Goal: Information Seeking & Learning: Learn about a topic

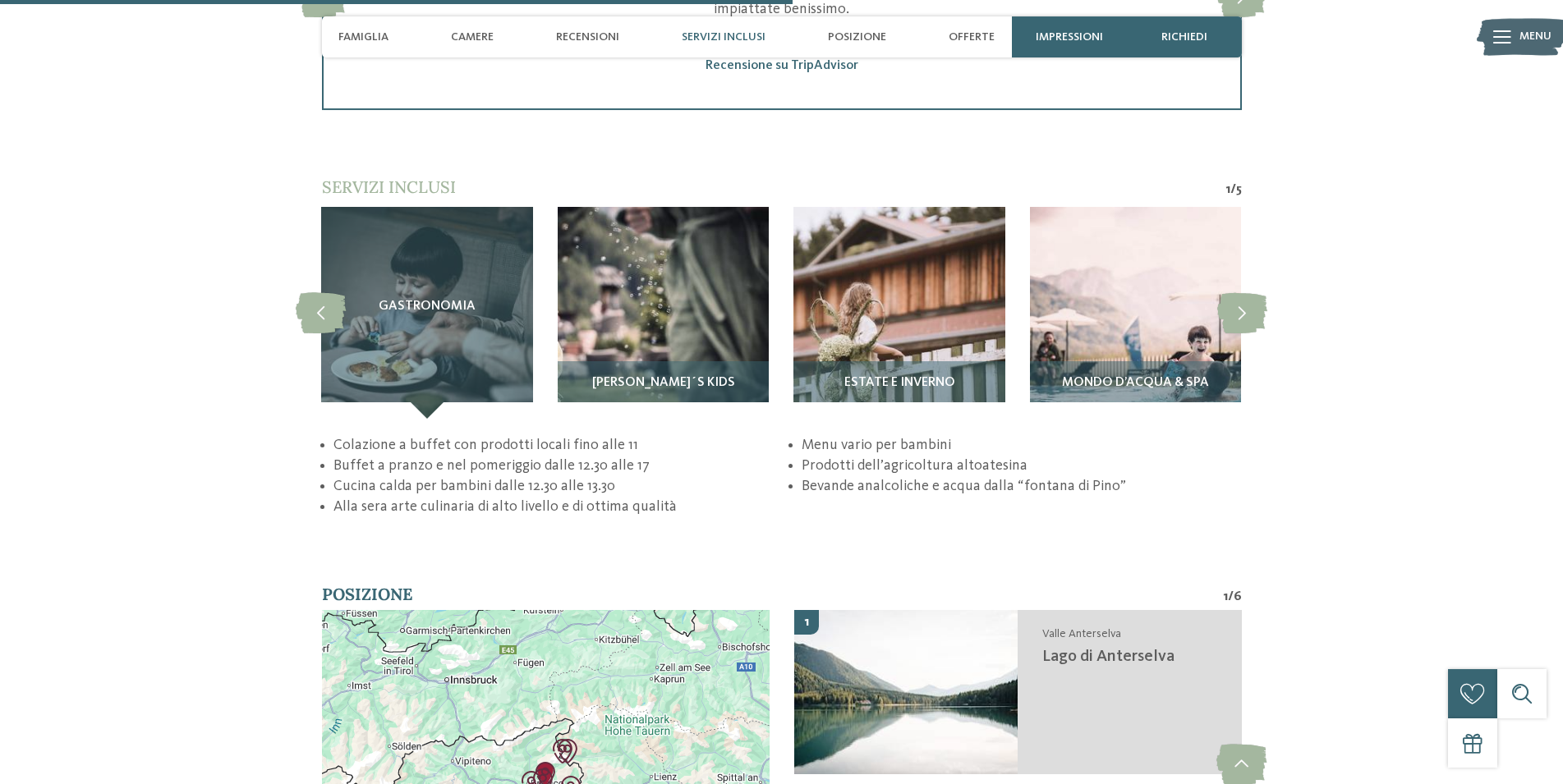
scroll to position [3183, 0]
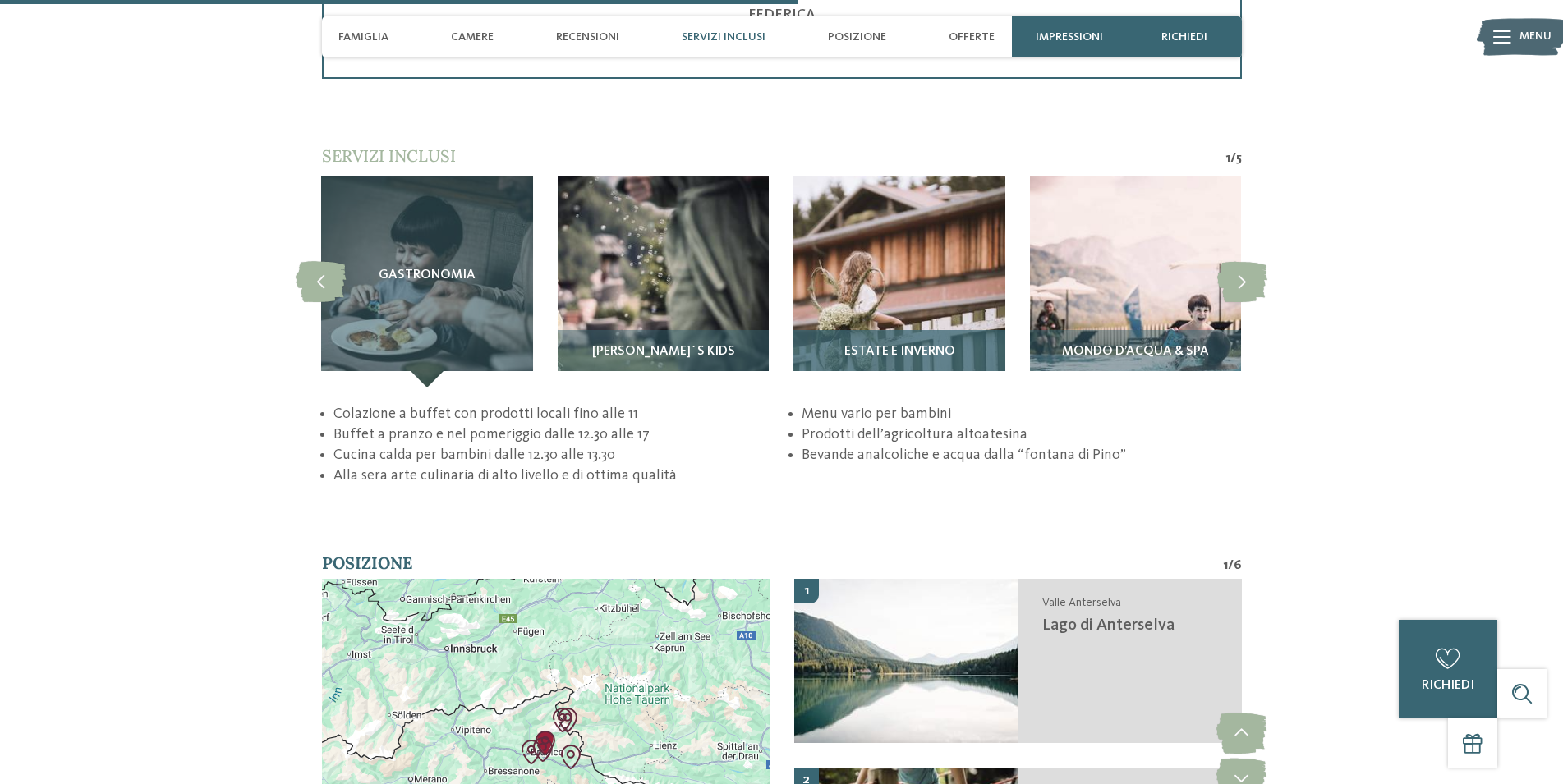
click at [907, 360] on span "Estate e inverno" at bounding box center [900, 352] width 111 height 15
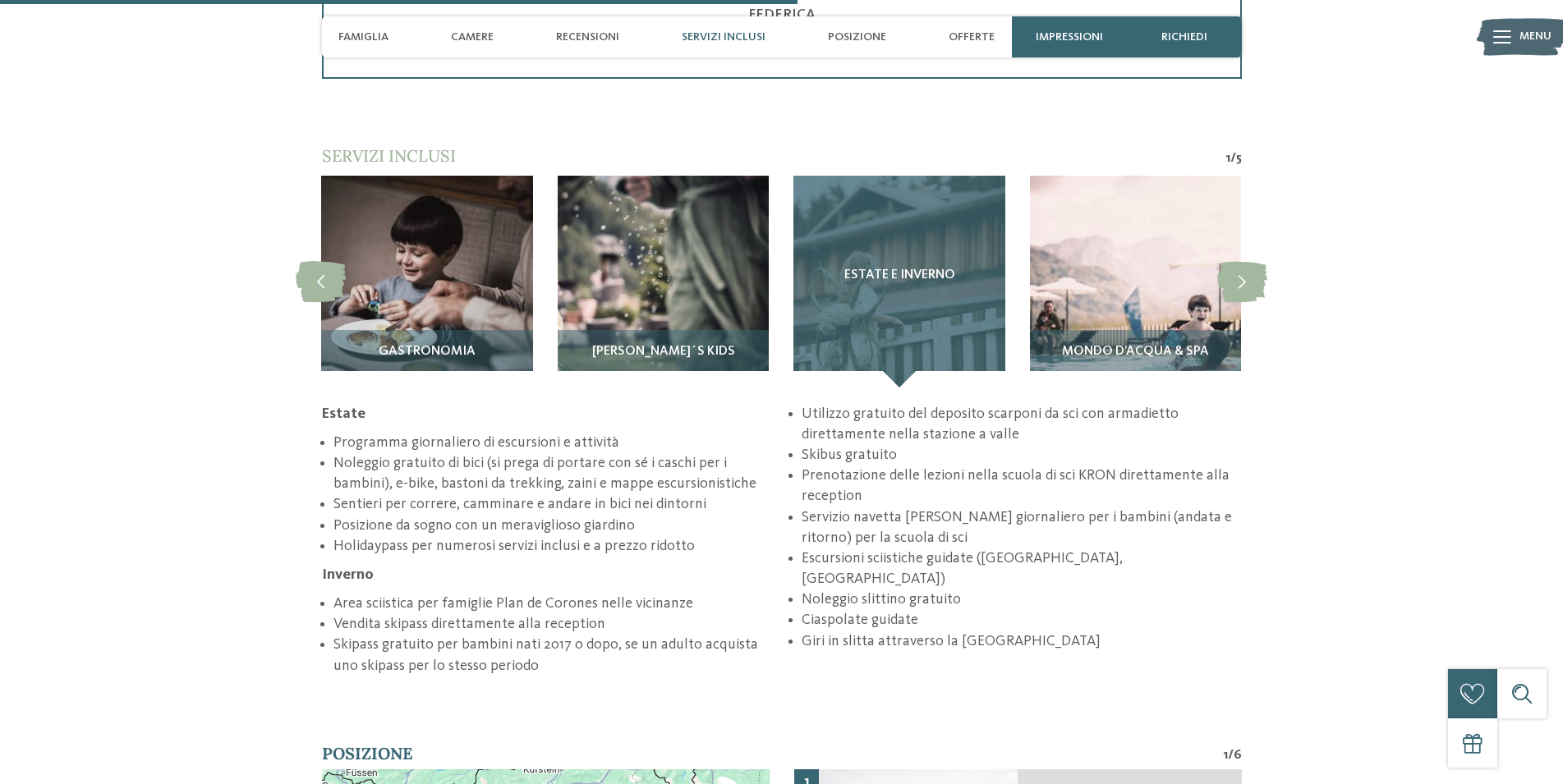
scroll to position [3267, 0]
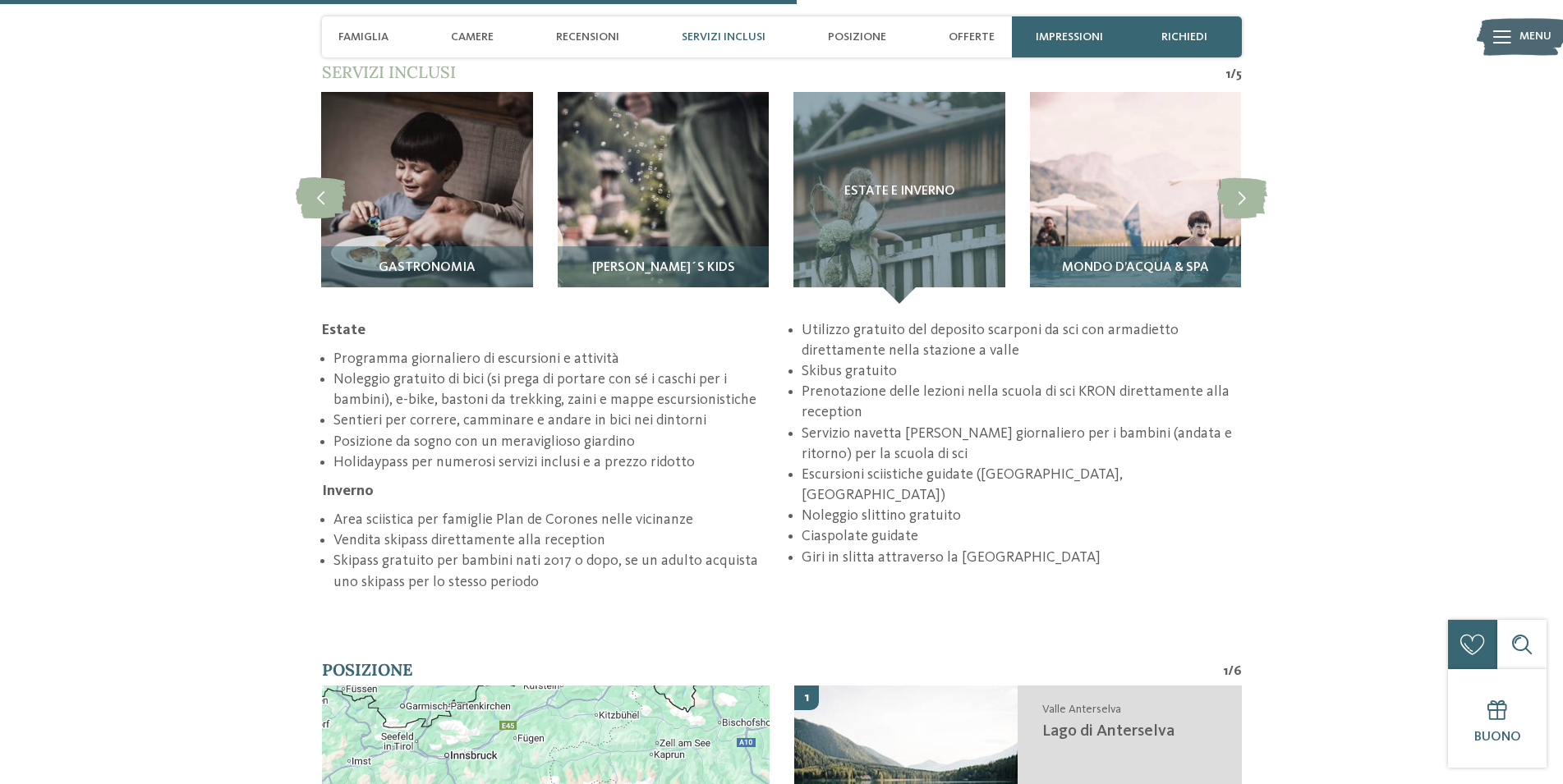
click at [1130, 276] on span "Mondo d’acqua & Spa" at bounding box center [1136, 268] width 147 height 15
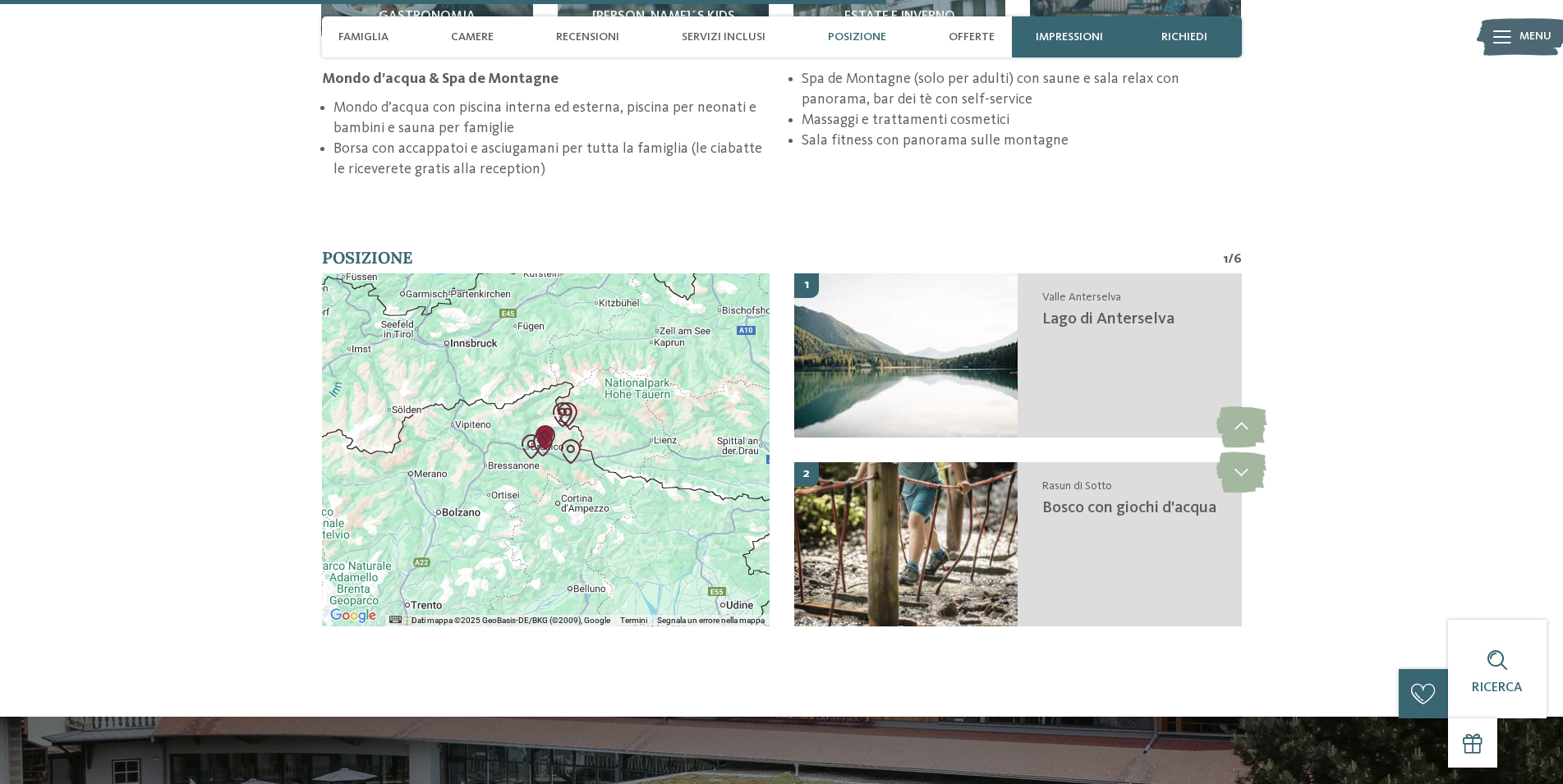
scroll to position [3602, 0]
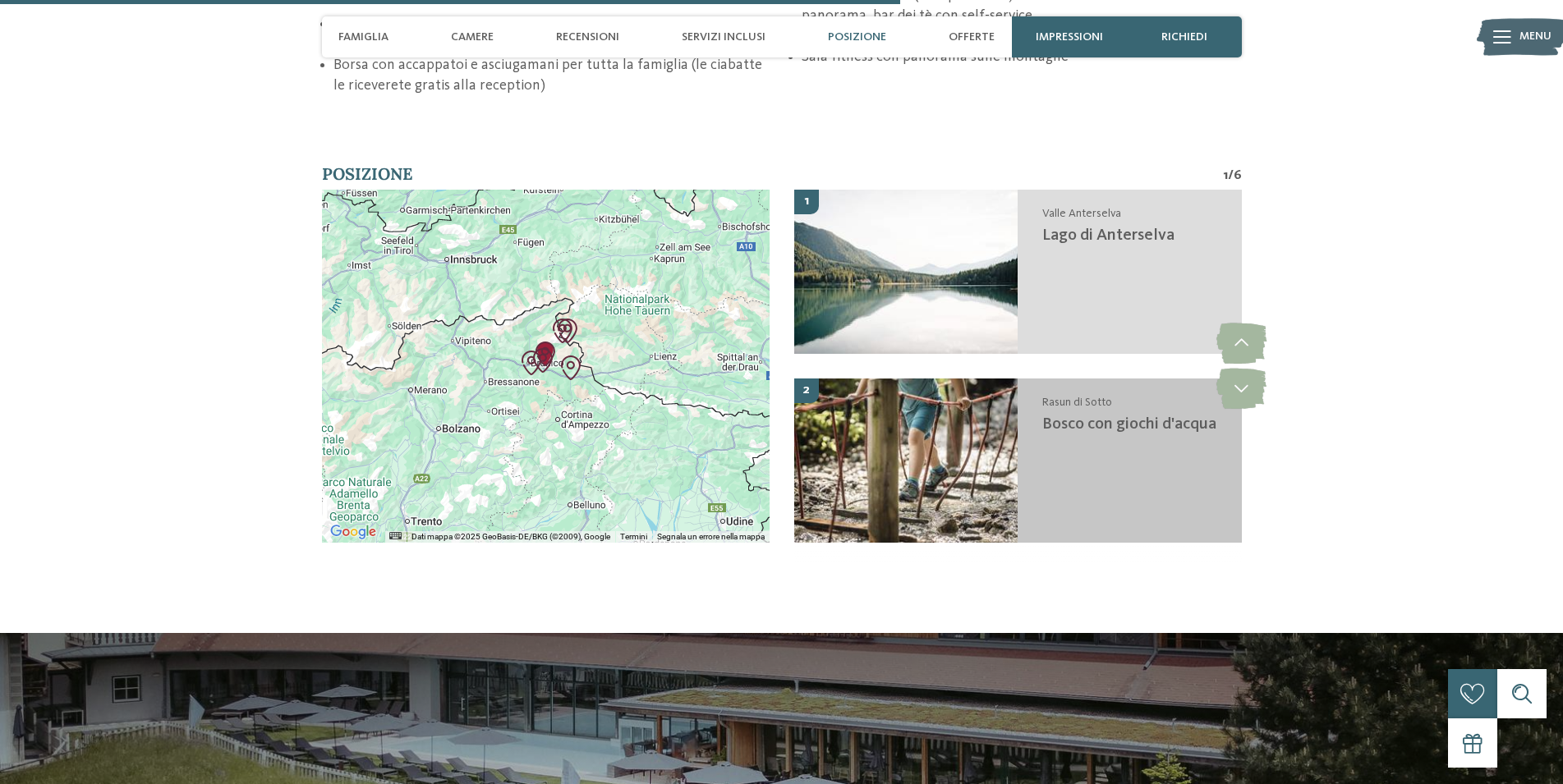
click at [1098, 432] on span "Bosco con giochi d'acqua" at bounding box center [1130, 424] width 174 height 16
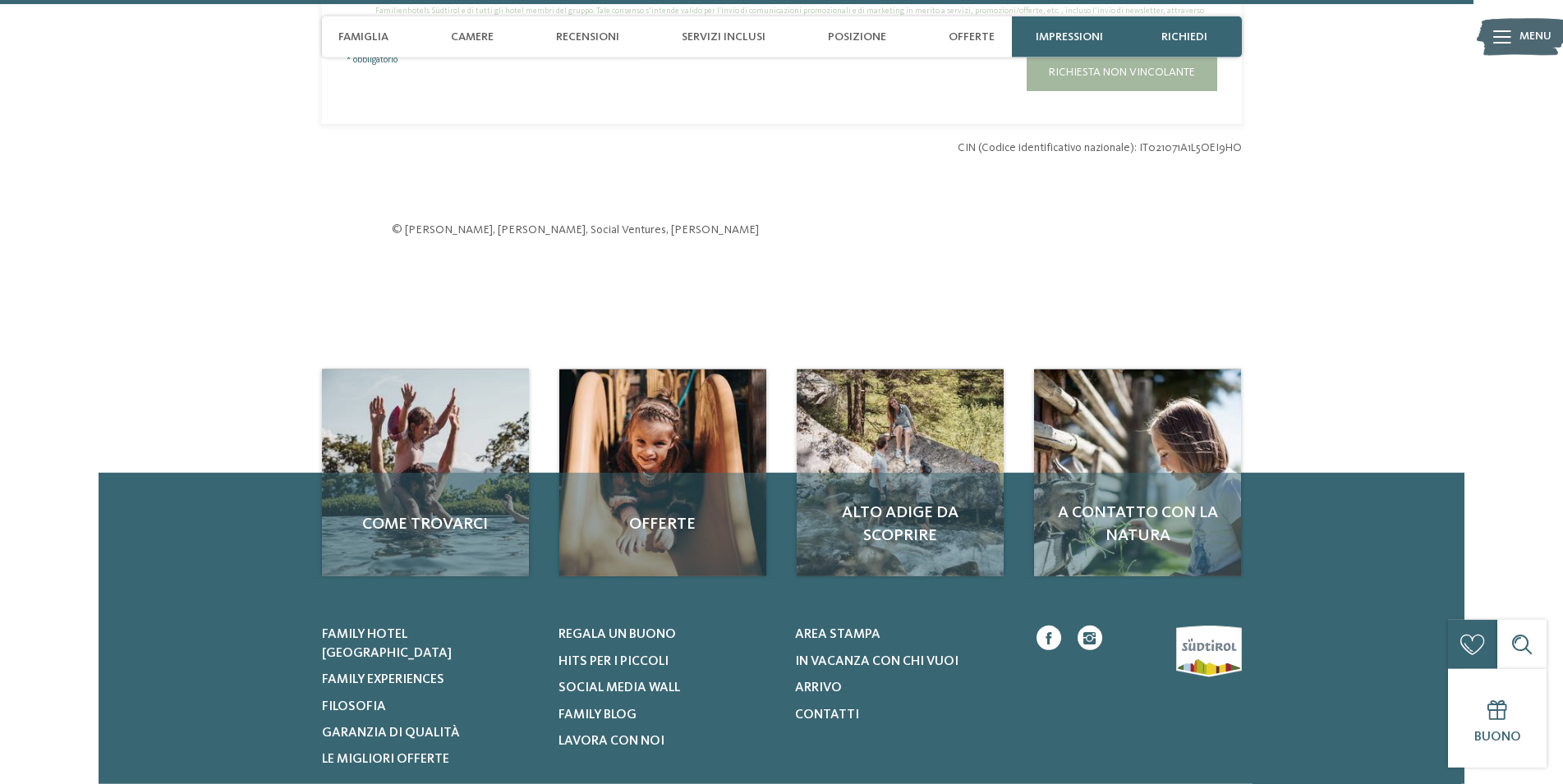
scroll to position [5958, 0]
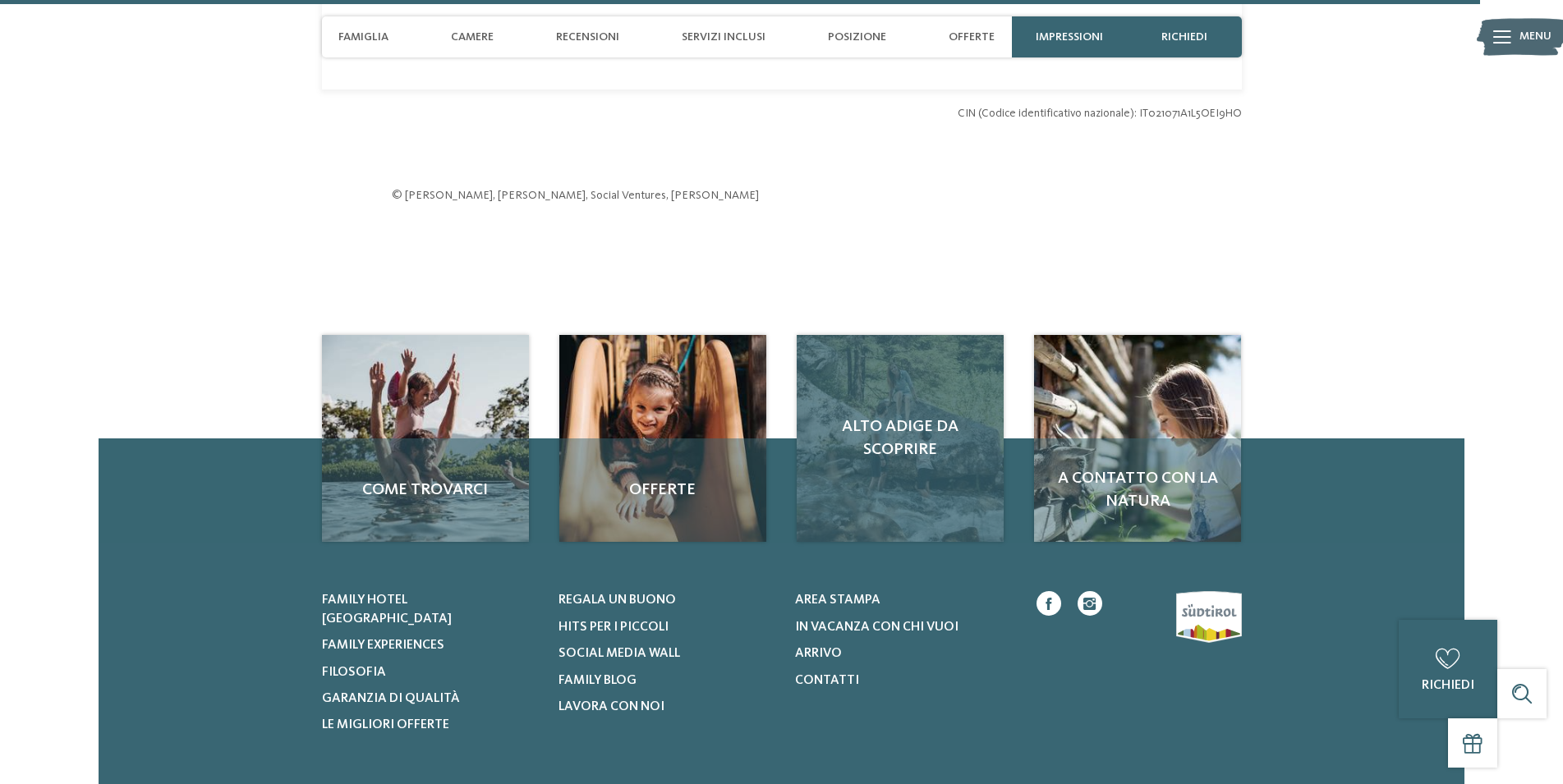
click at [919, 461] on span "Alto Adige da scoprire" at bounding box center [901, 438] width 174 height 46
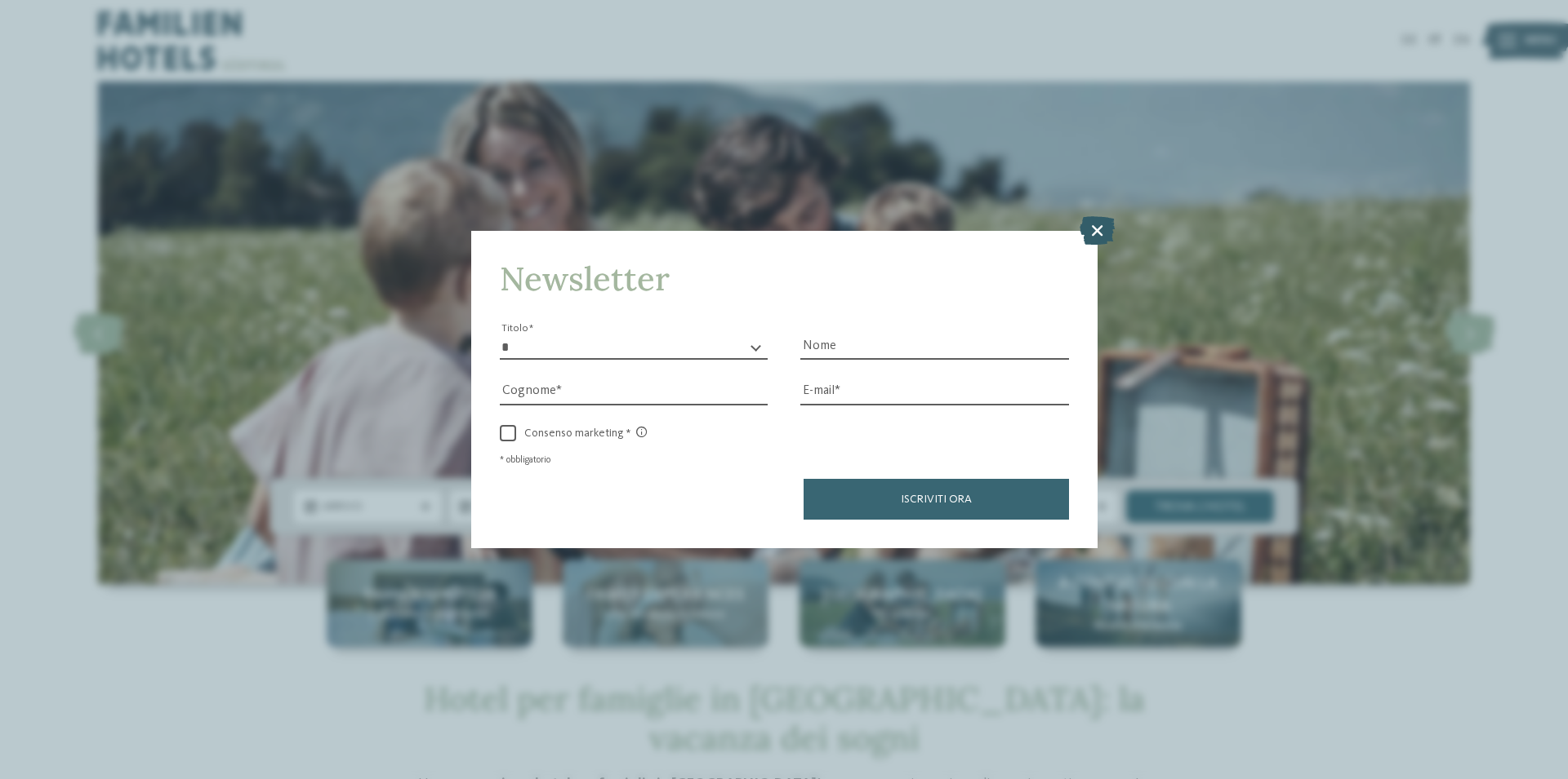
click at [1098, 229] on icon at bounding box center [1097, 231] width 35 height 29
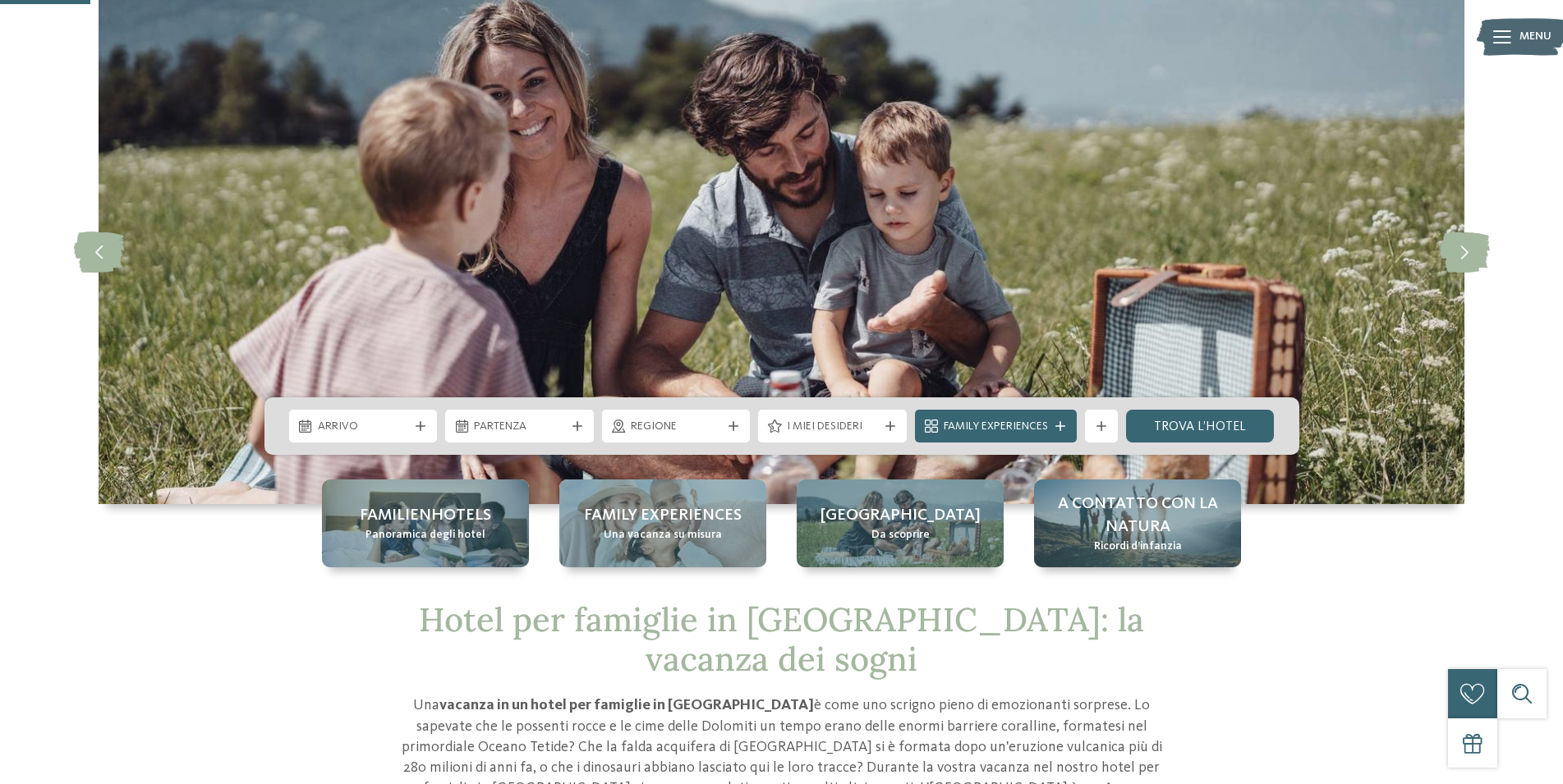
scroll to position [252, 0]
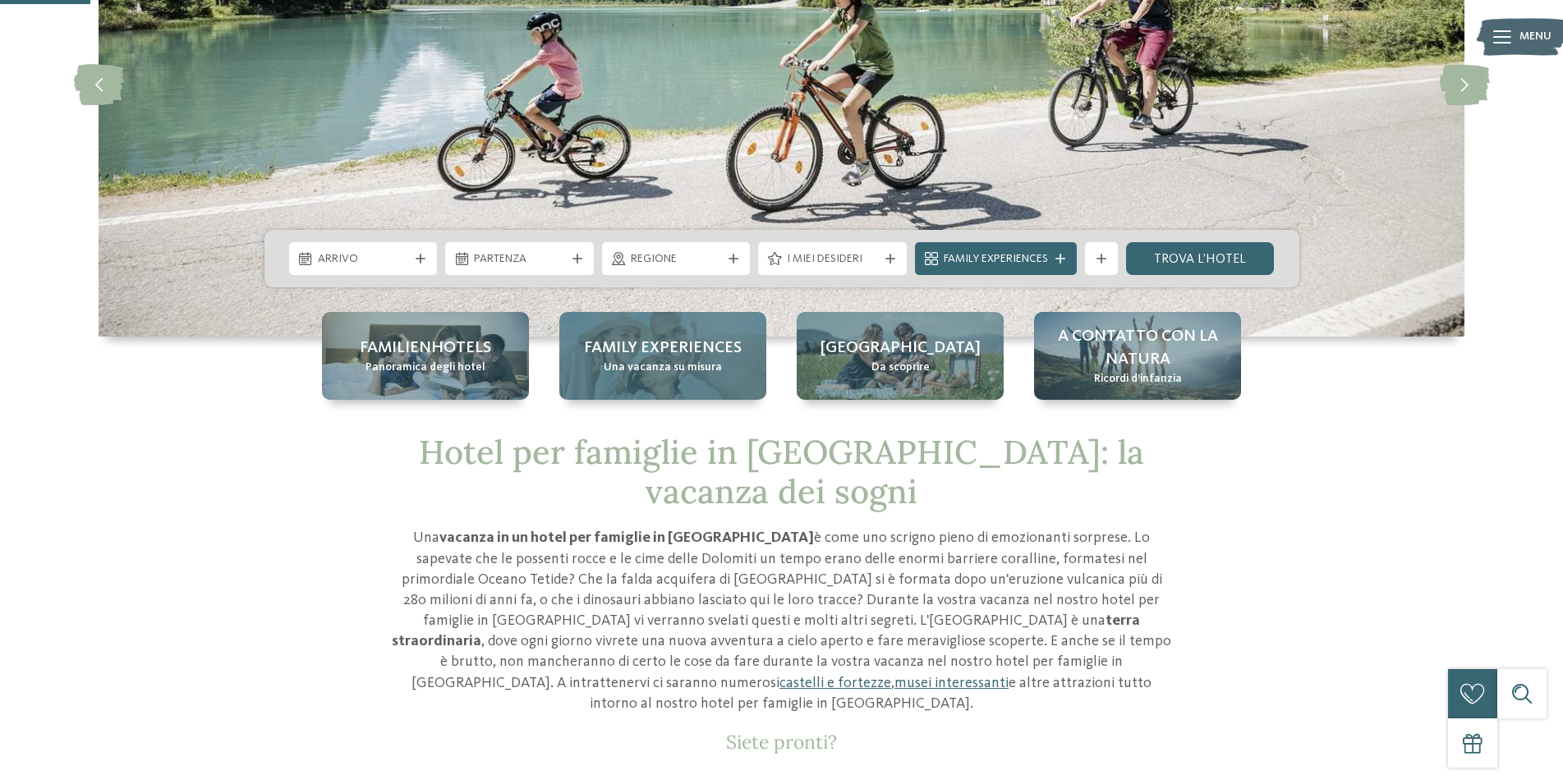
click at [678, 346] on span "Family experiences" at bounding box center [663, 348] width 158 height 23
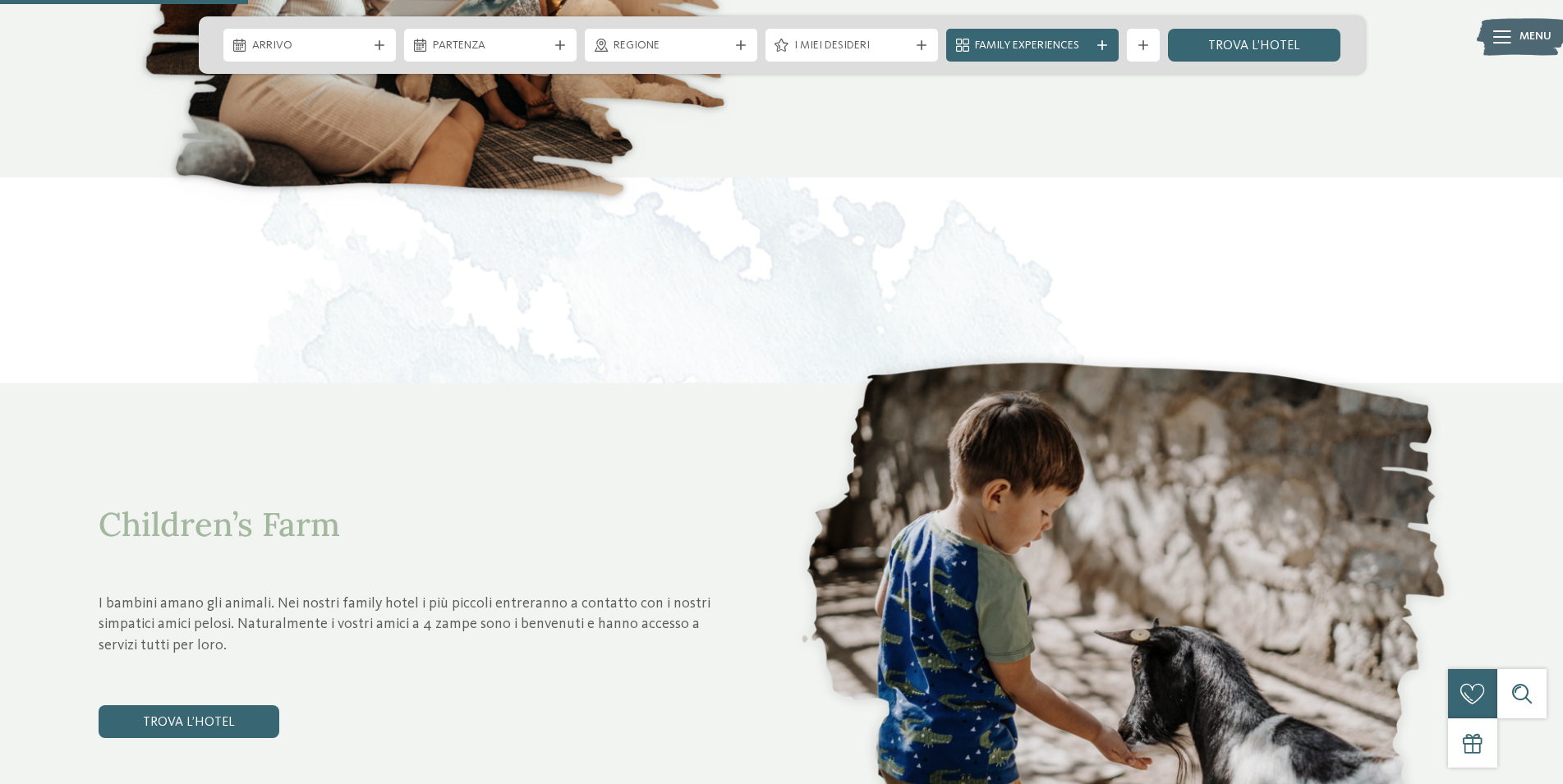
scroll to position [754, 0]
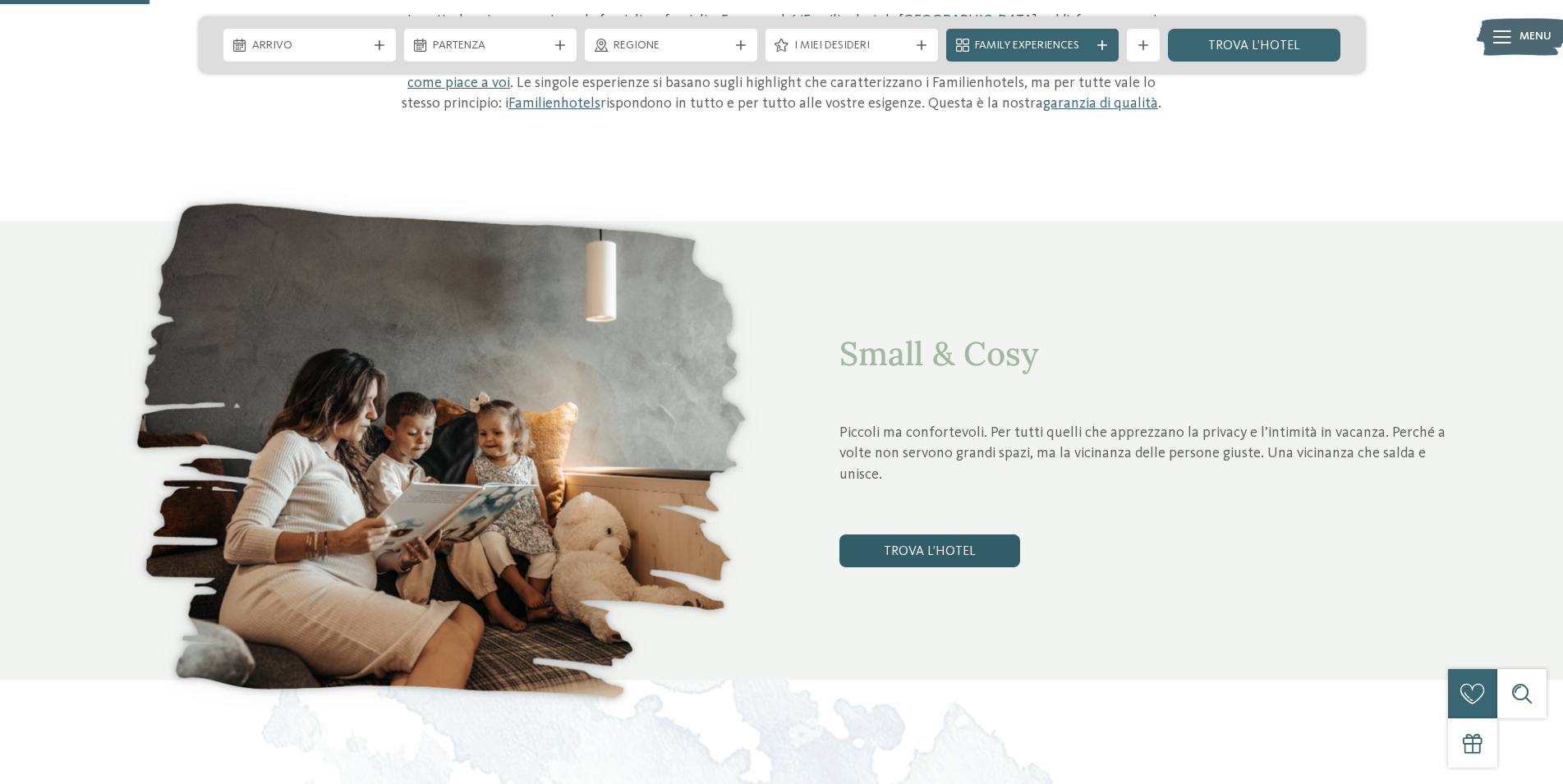
click at [943, 551] on link "trova l’hotel" at bounding box center [930, 551] width 181 height 33
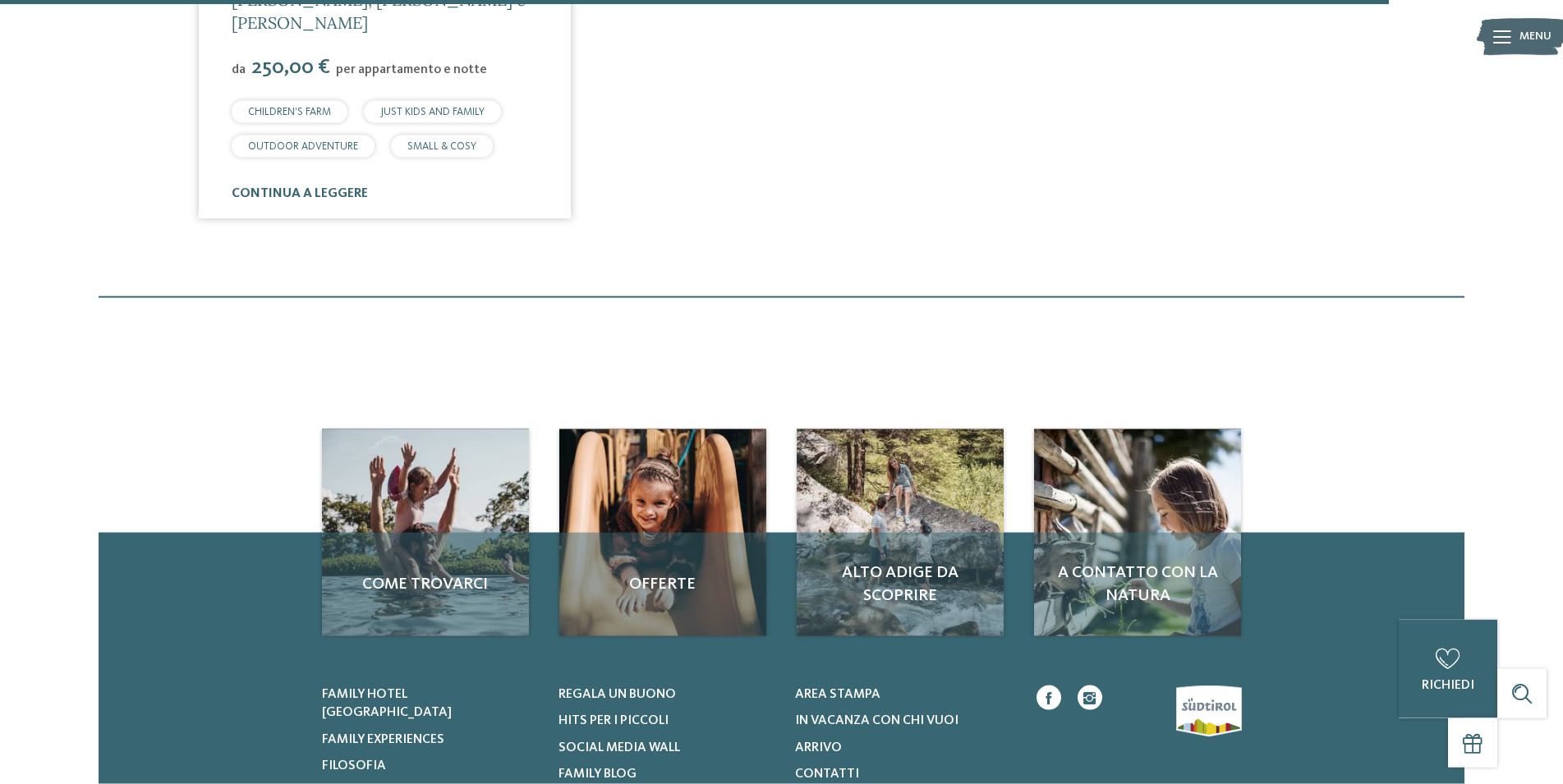
scroll to position [2632, 0]
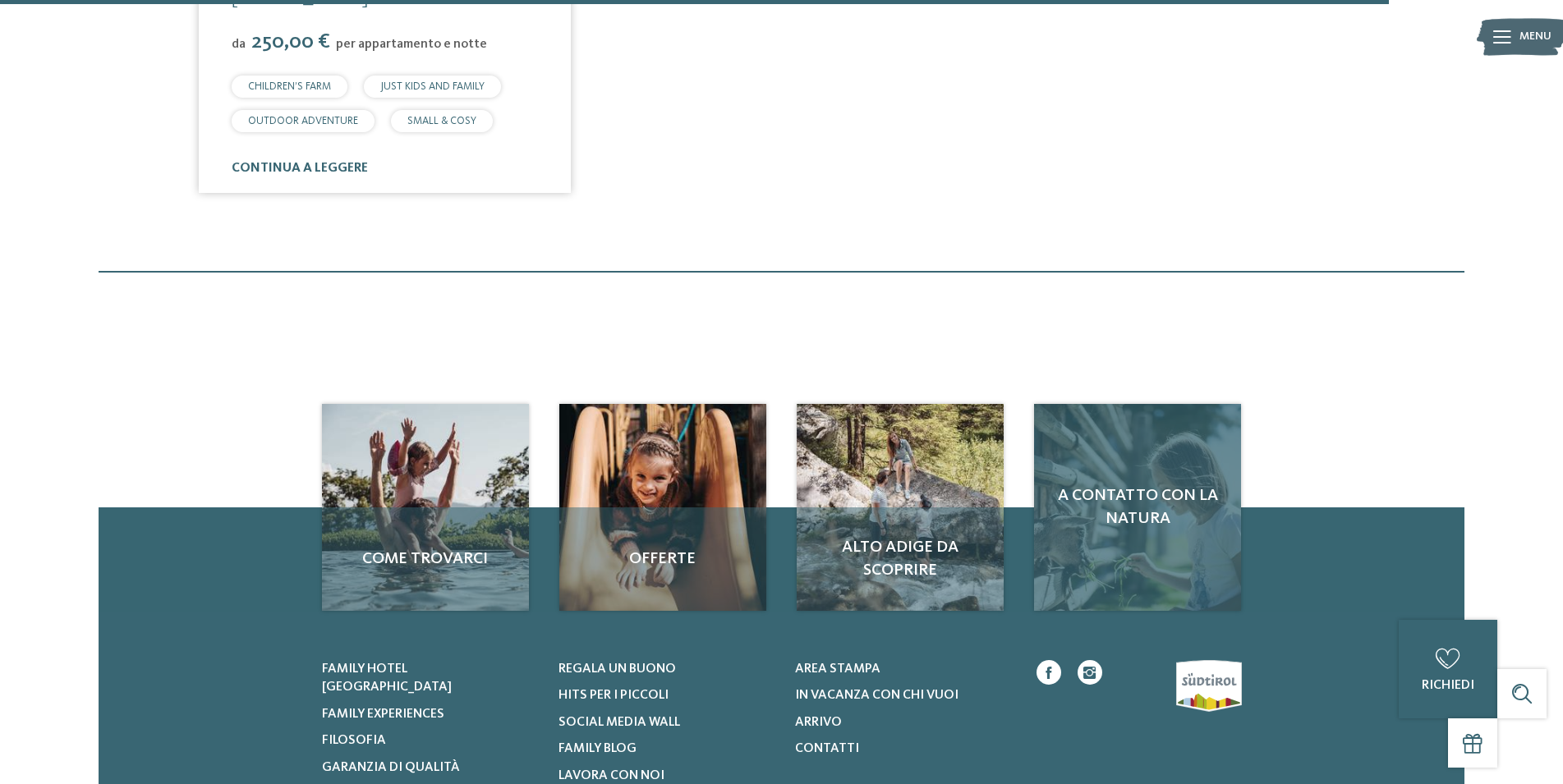
click at [1140, 489] on div "A contatto con la natura" at bounding box center [1138, 508] width 207 height 207
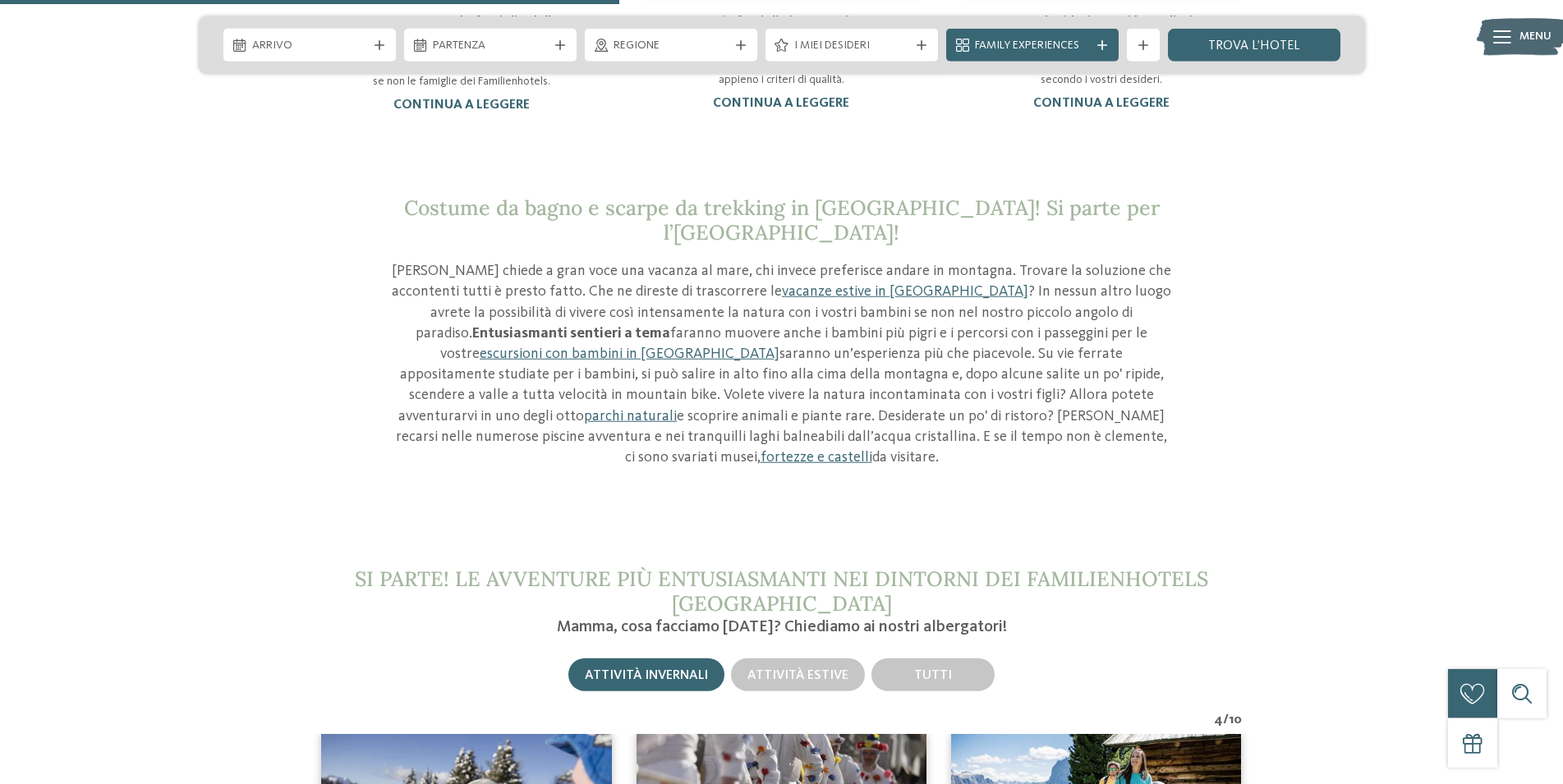
scroll to position [1927, 0]
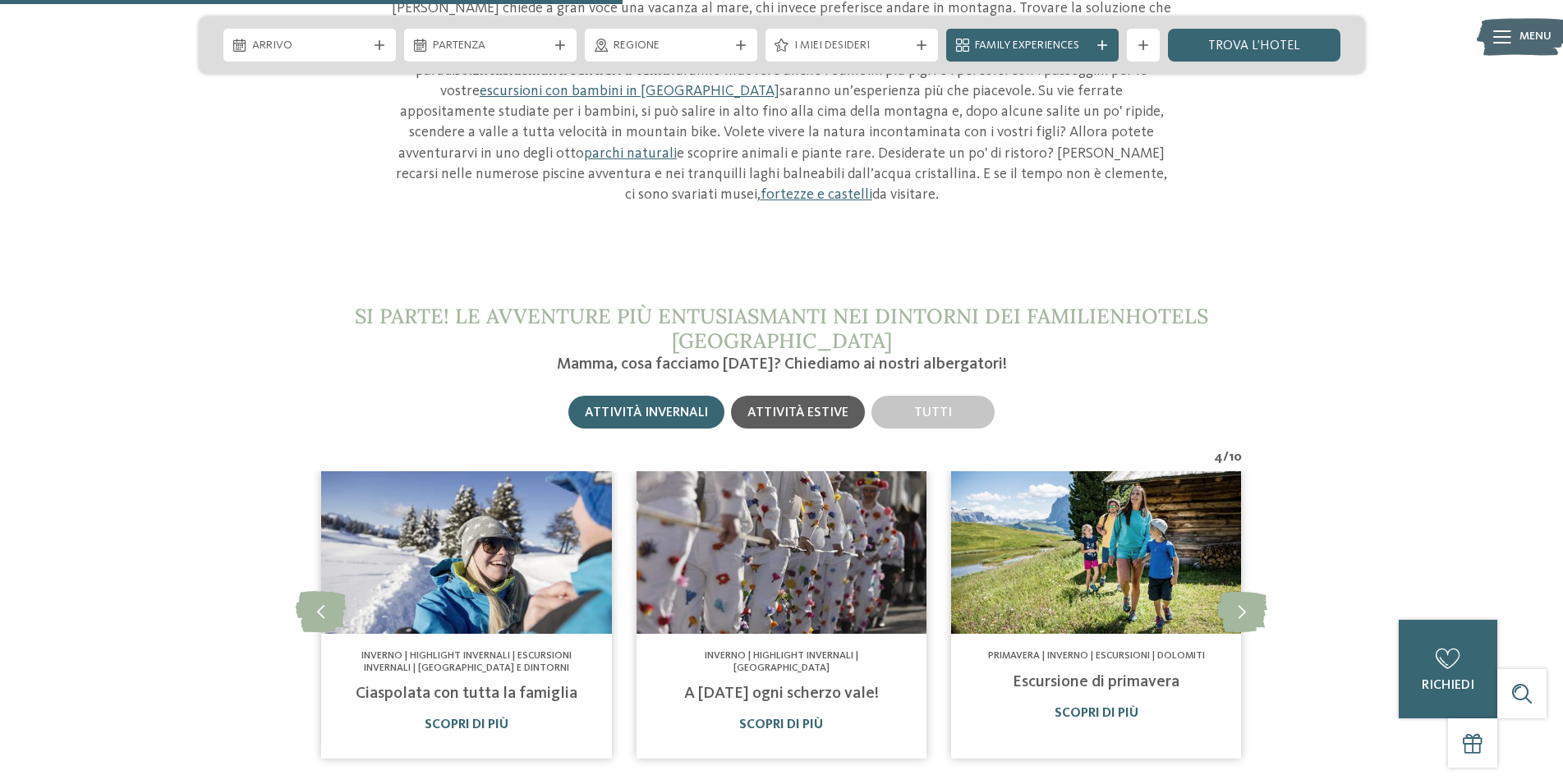
click at [807, 406] on span "Attività estive" at bounding box center [798, 412] width 101 height 13
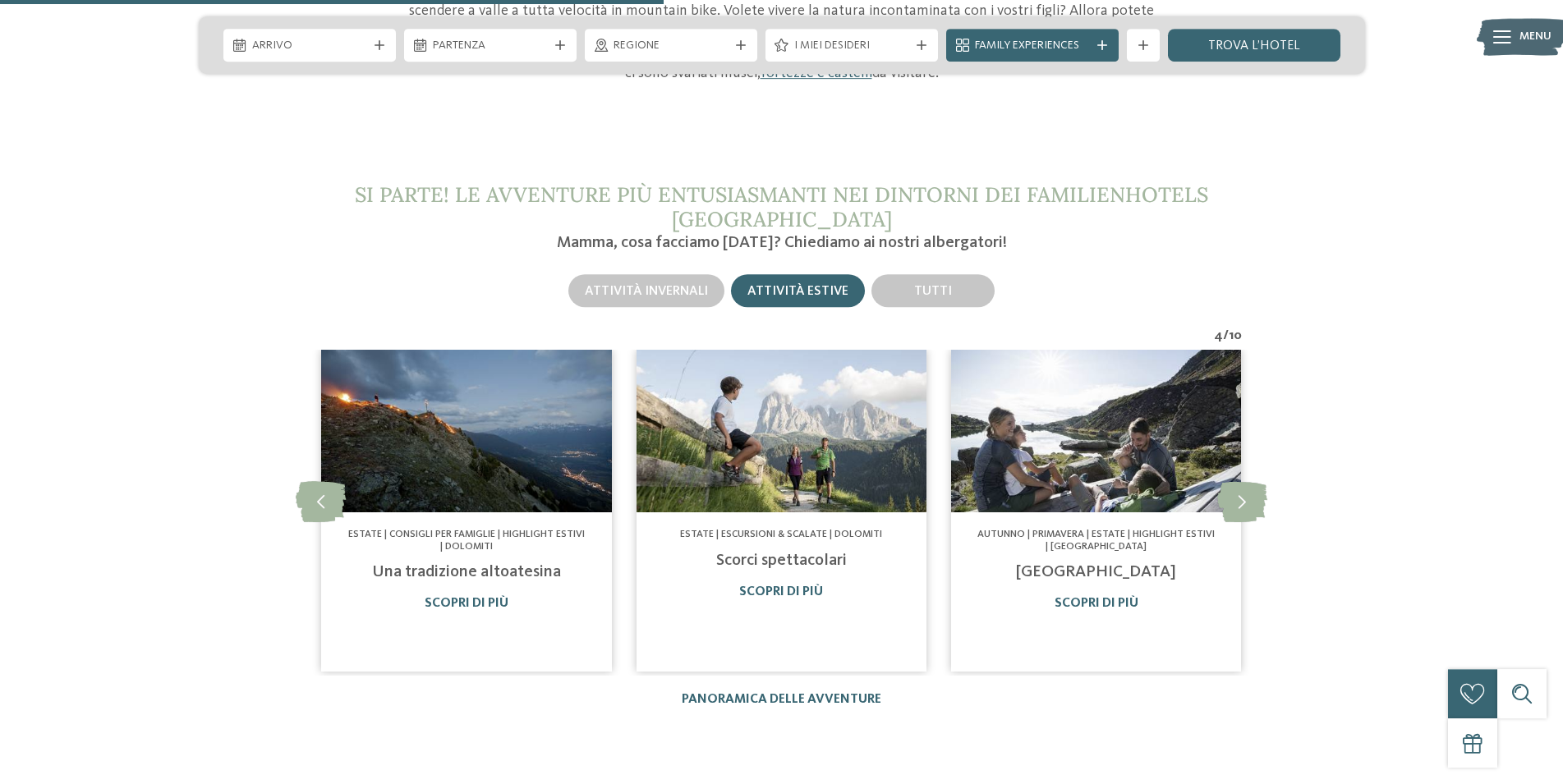
scroll to position [2094, 0]
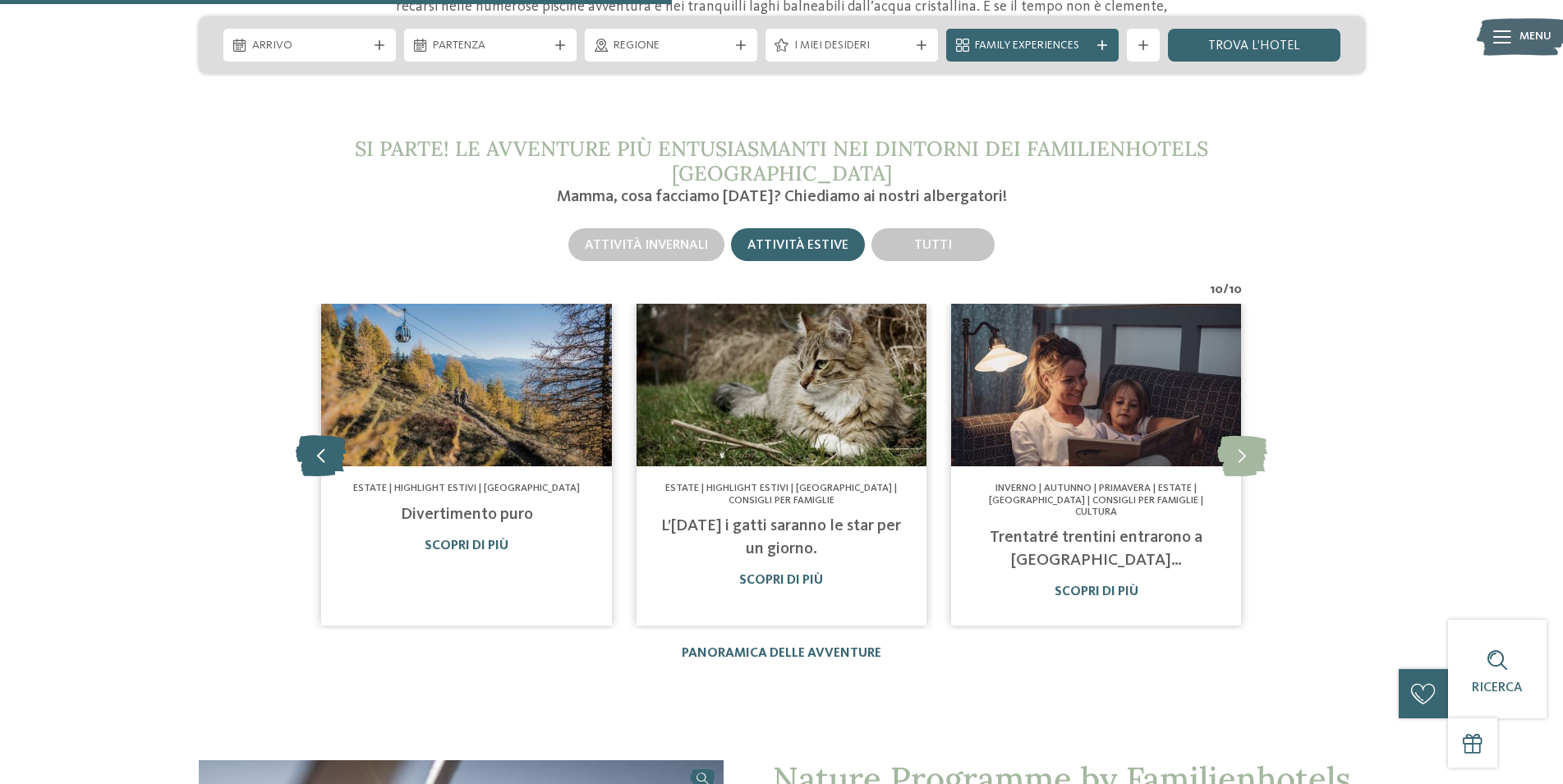
click at [324, 434] on icon at bounding box center [320, 454] width 50 height 41
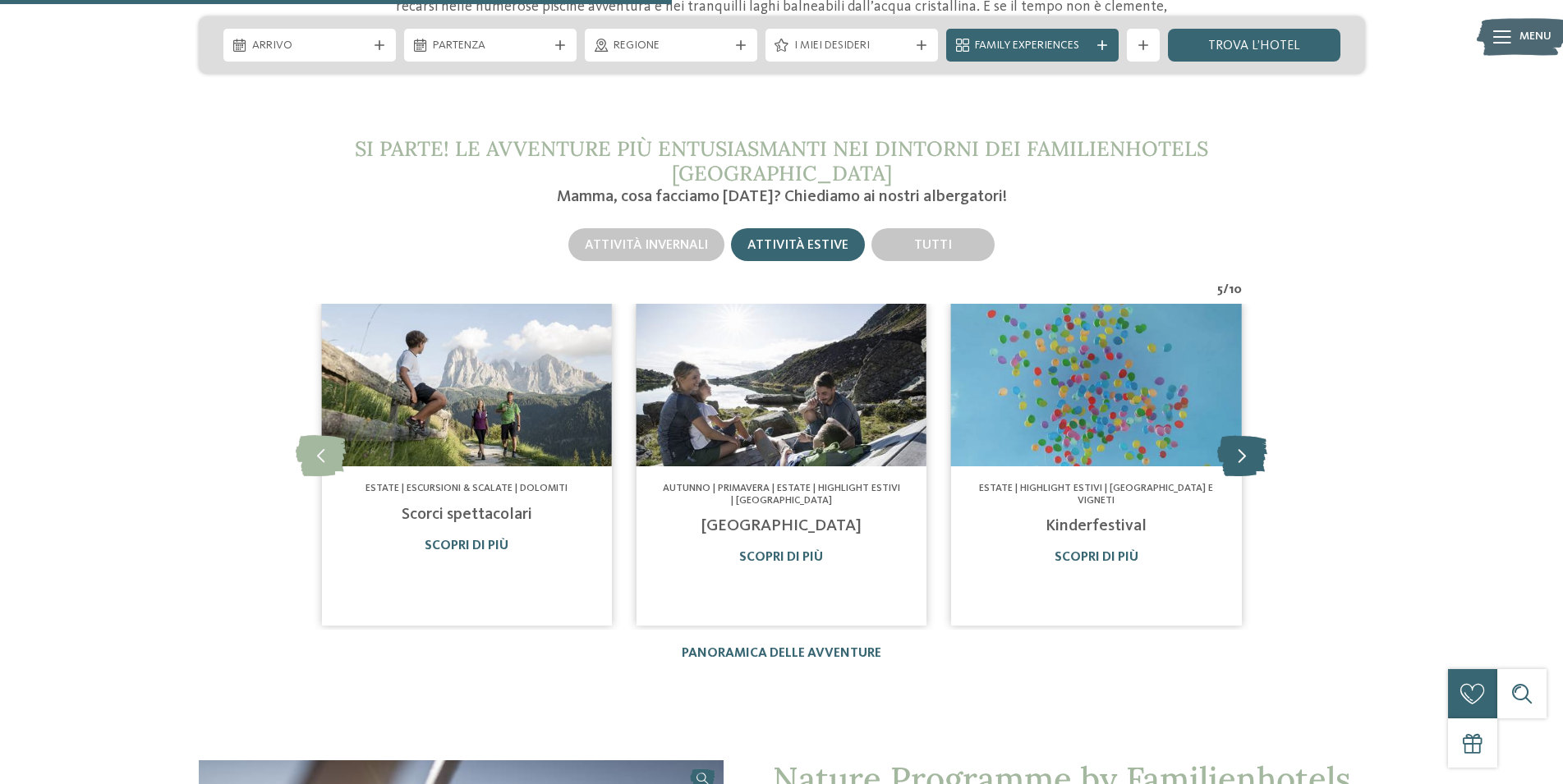
click at [1234, 434] on icon at bounding box center [1242, 454] width 50 height 41
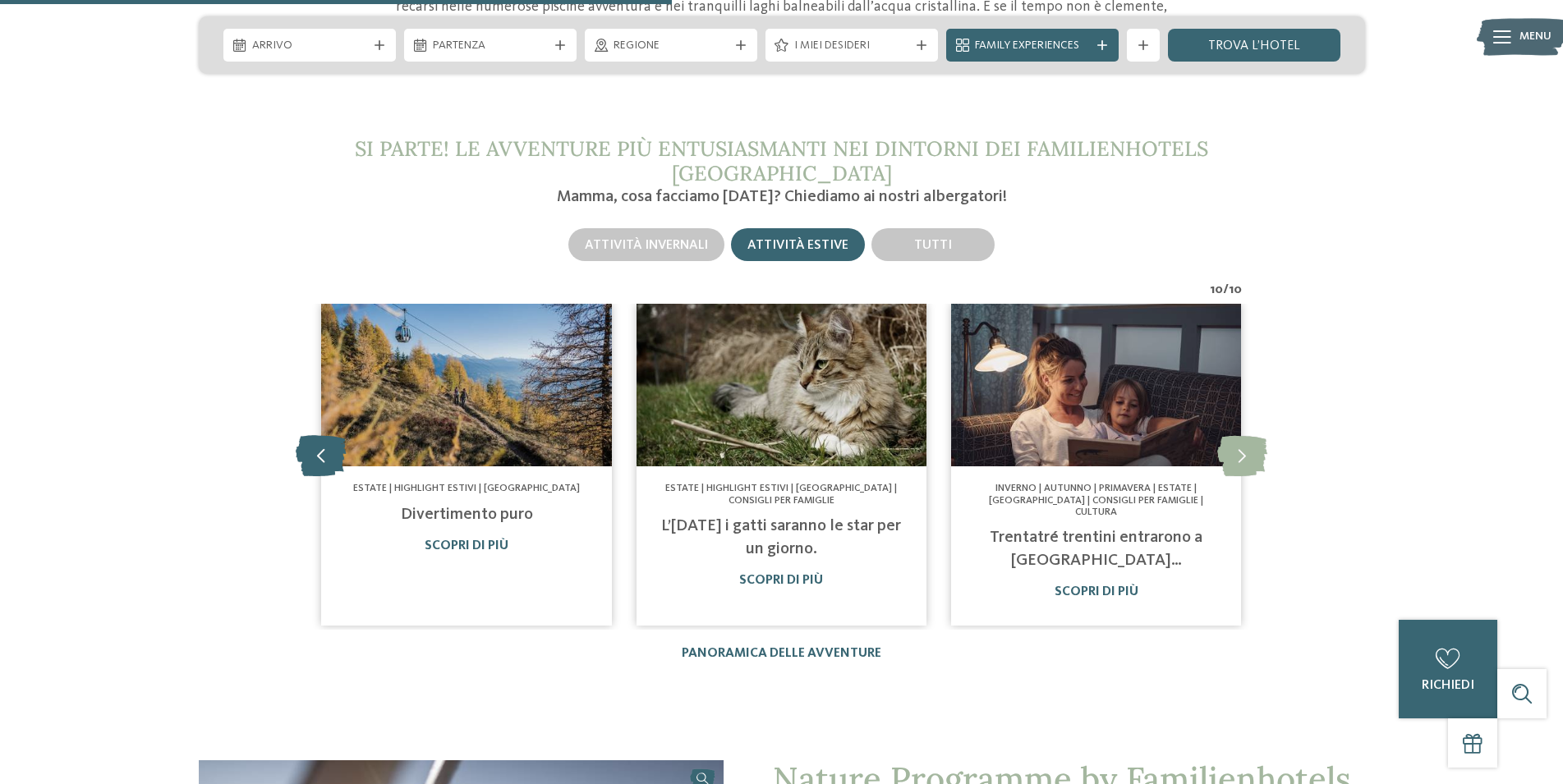
click at [326, 434] on icon at bounding box center [320, 454] width 50 height 41
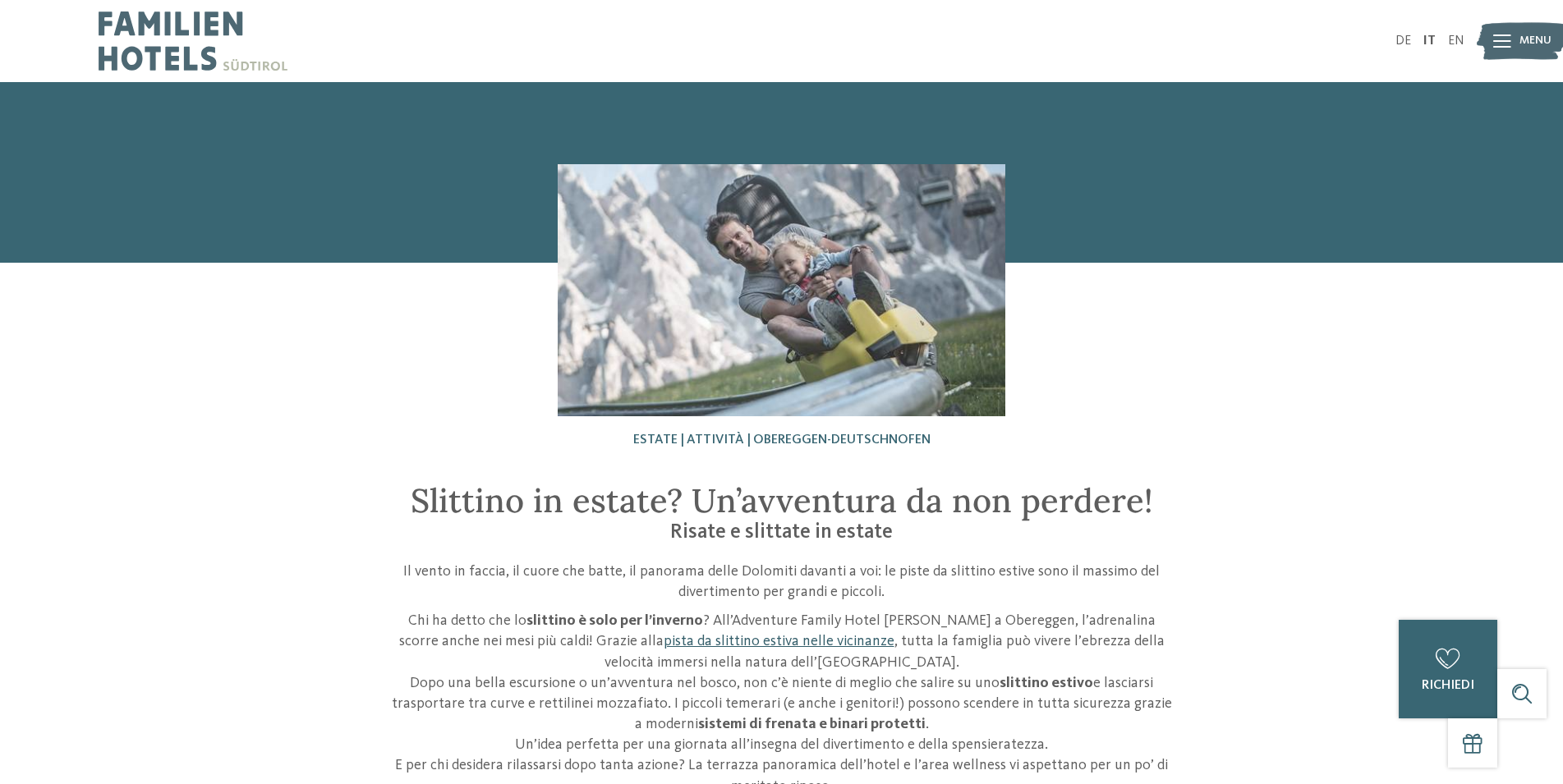
click at [663, 643] on link "pista da slittino estiva nelle vicinanze" at bounding box center [779, 641] width 231 height 15
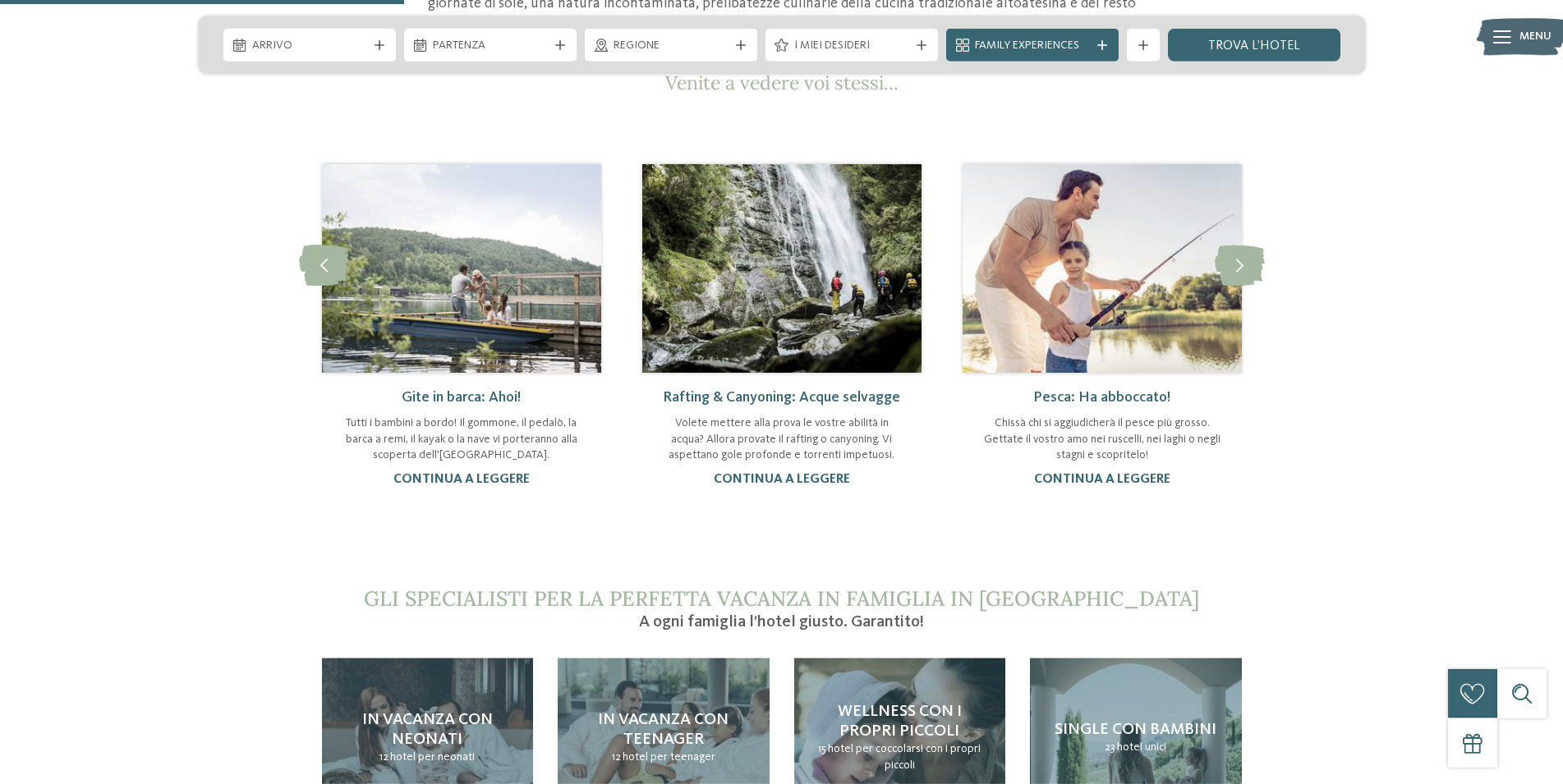
scroll to position [838, 0]
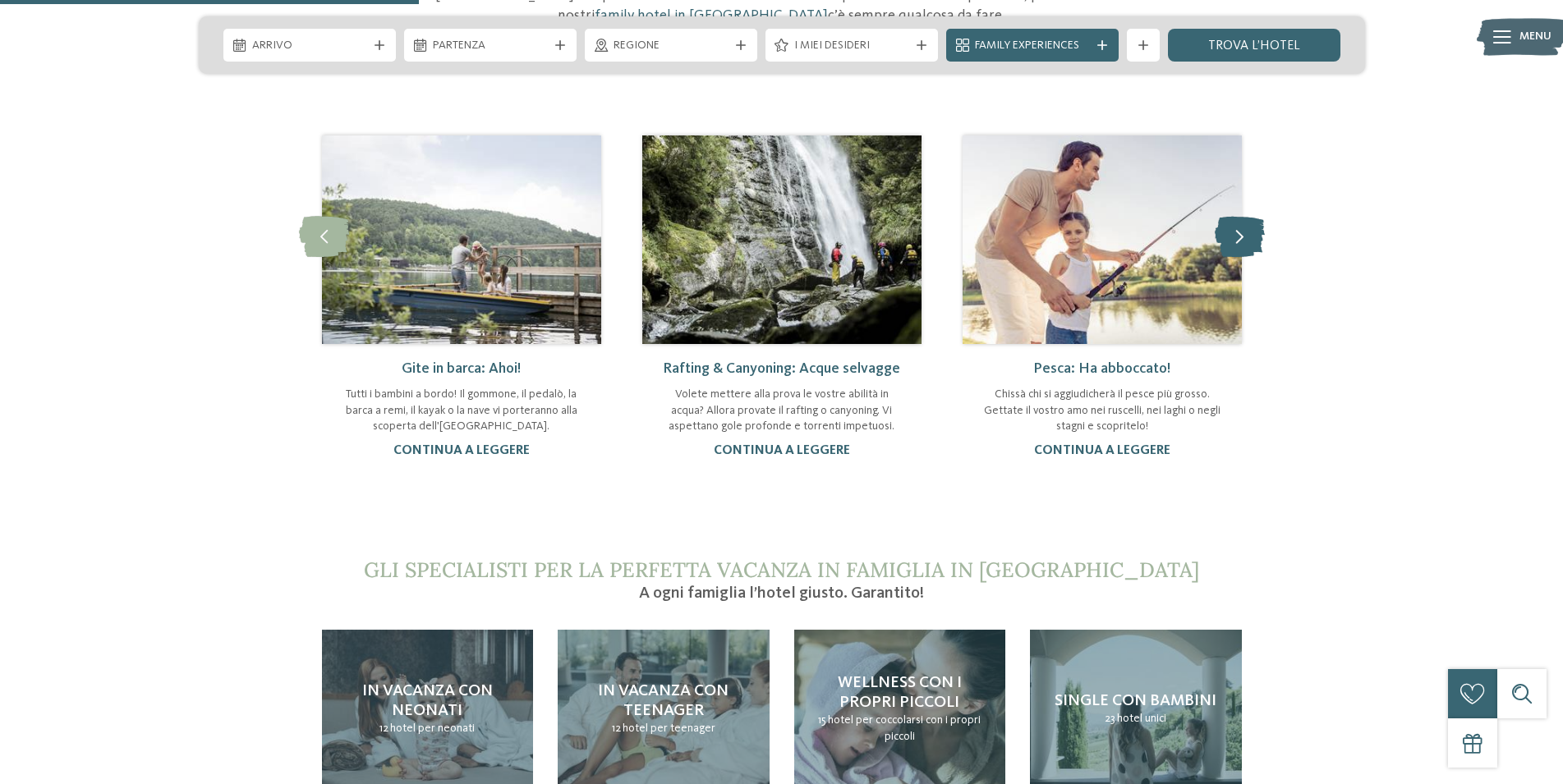
click at [1236, 219] on icon at bounding box center [1239, 236] width 50 height 41
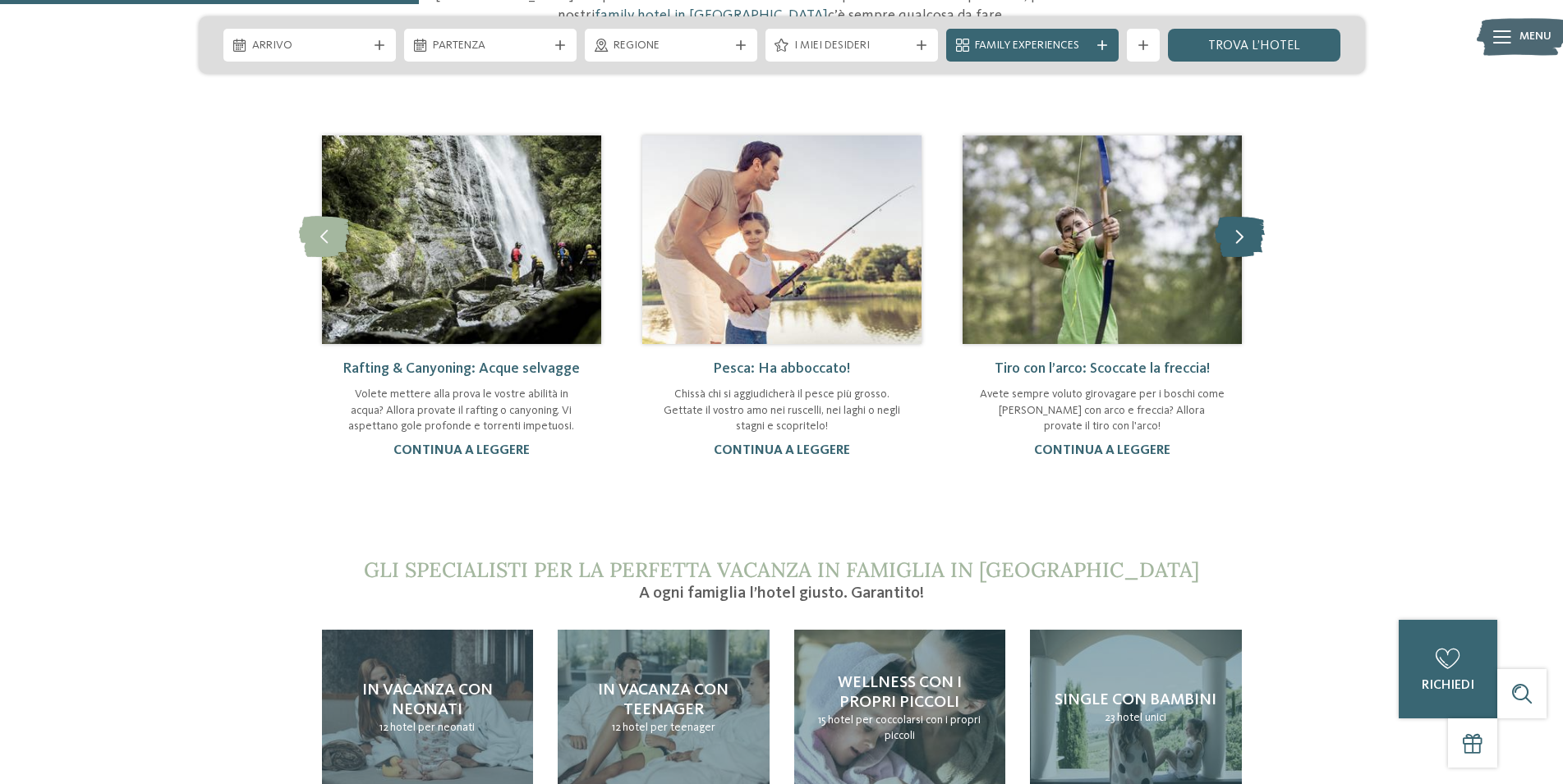
click at [1236, 219] on icon at bounding box center [1239, 236] width 50 height 41
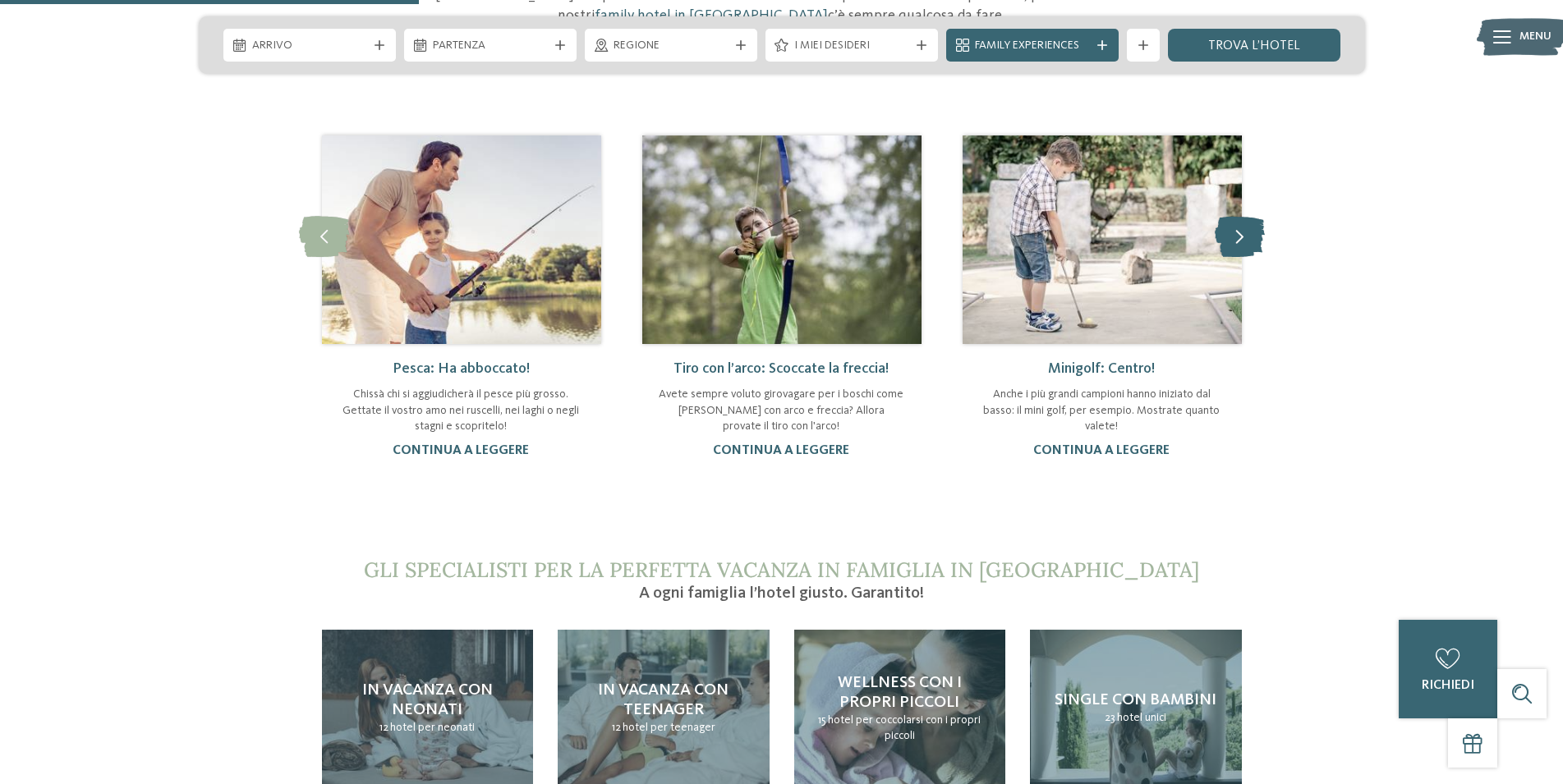
click at [1236, 219] on icon at bounding box center [1239, 236] width 50 height 41
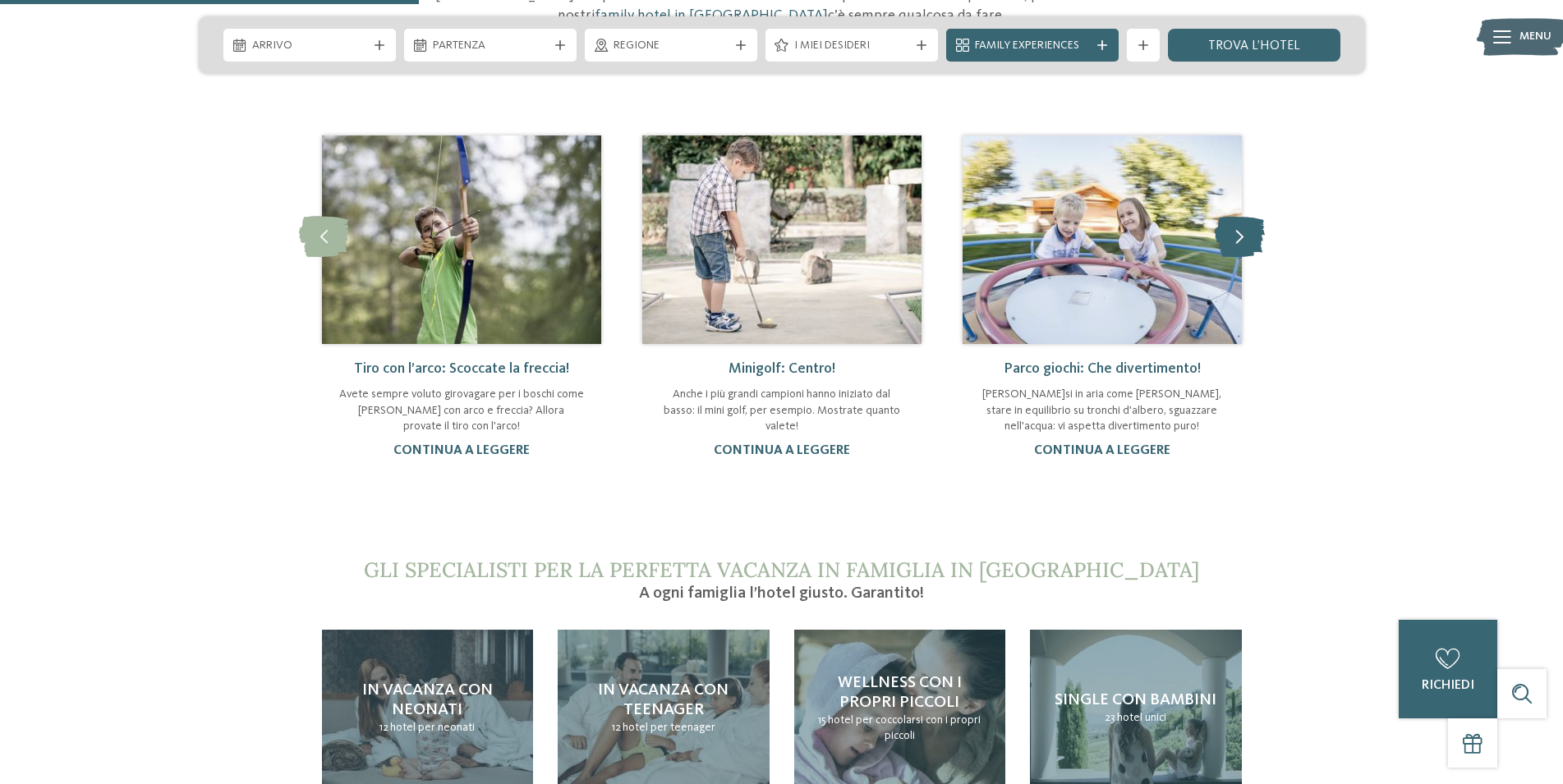
click at [1236, 219] on icon at bounding box center [1239, 236] width 50 height 41
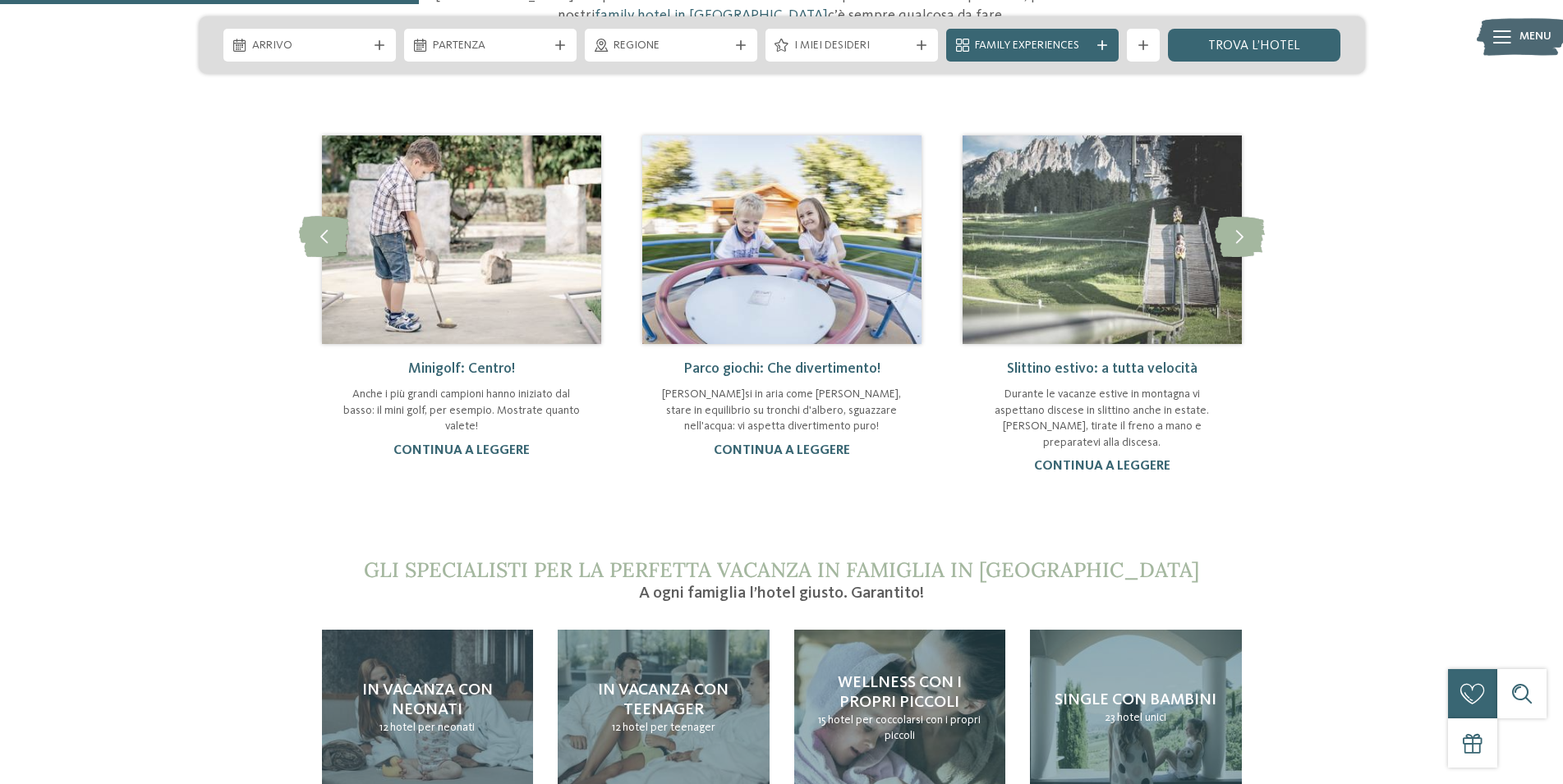
click at [1112, 362] on link "Slittino estivo: a tutta velocità" at bounding box center [1102, 369] width 191 height 15
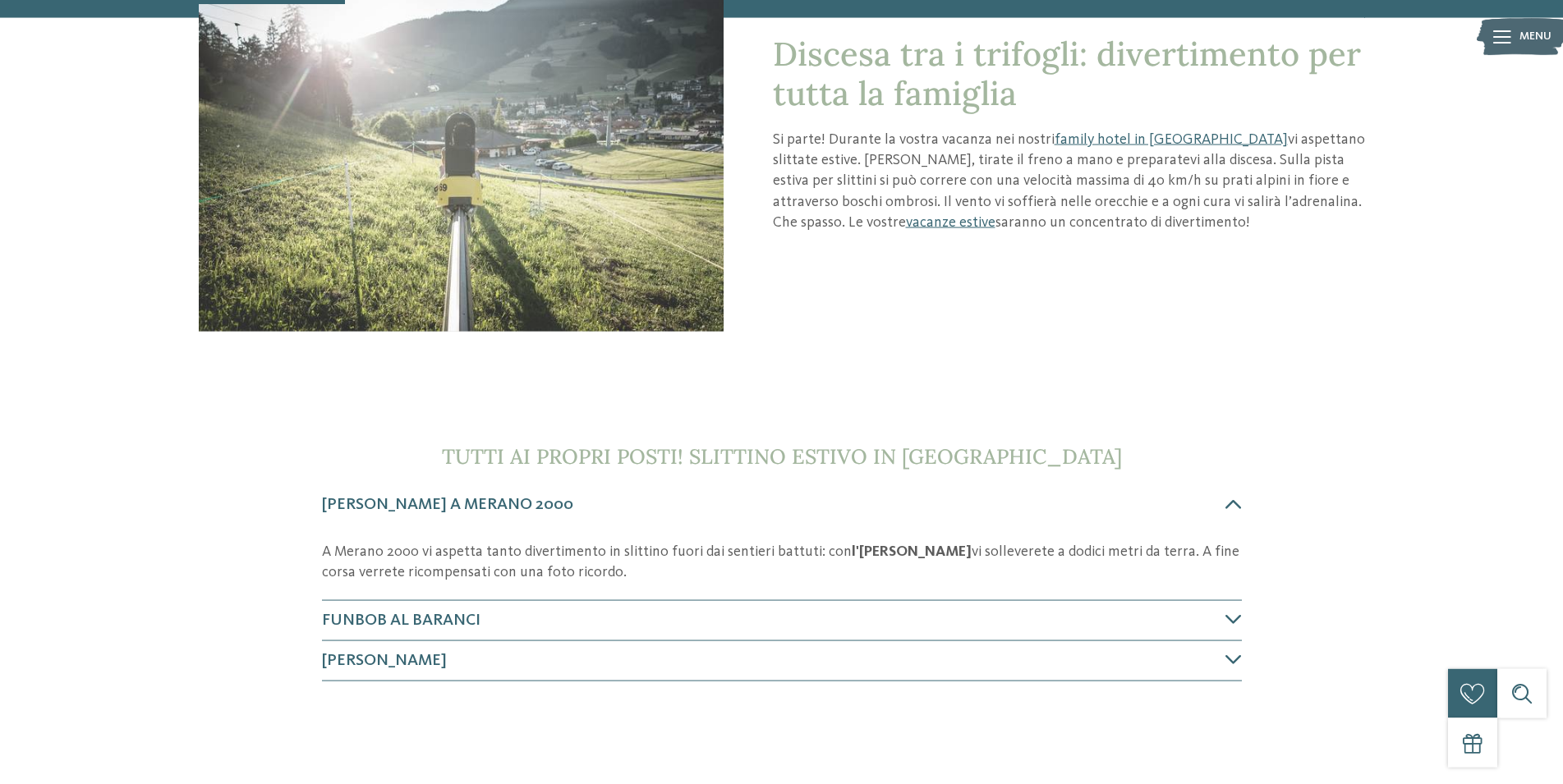
scroll to position [252, 0]
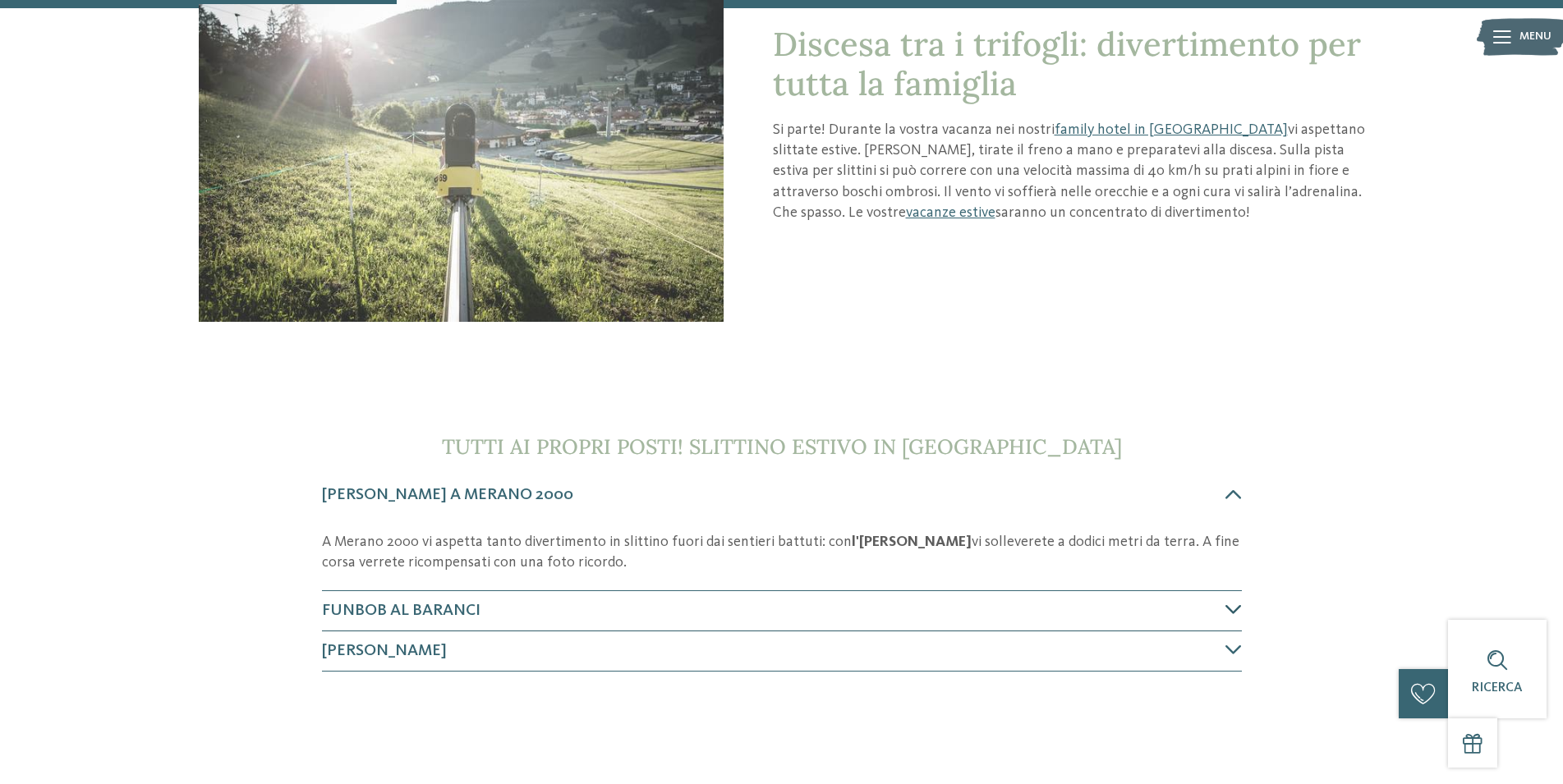
click at [1239, 614] on icon at bounding box center [1234, 610] width 16 height 16
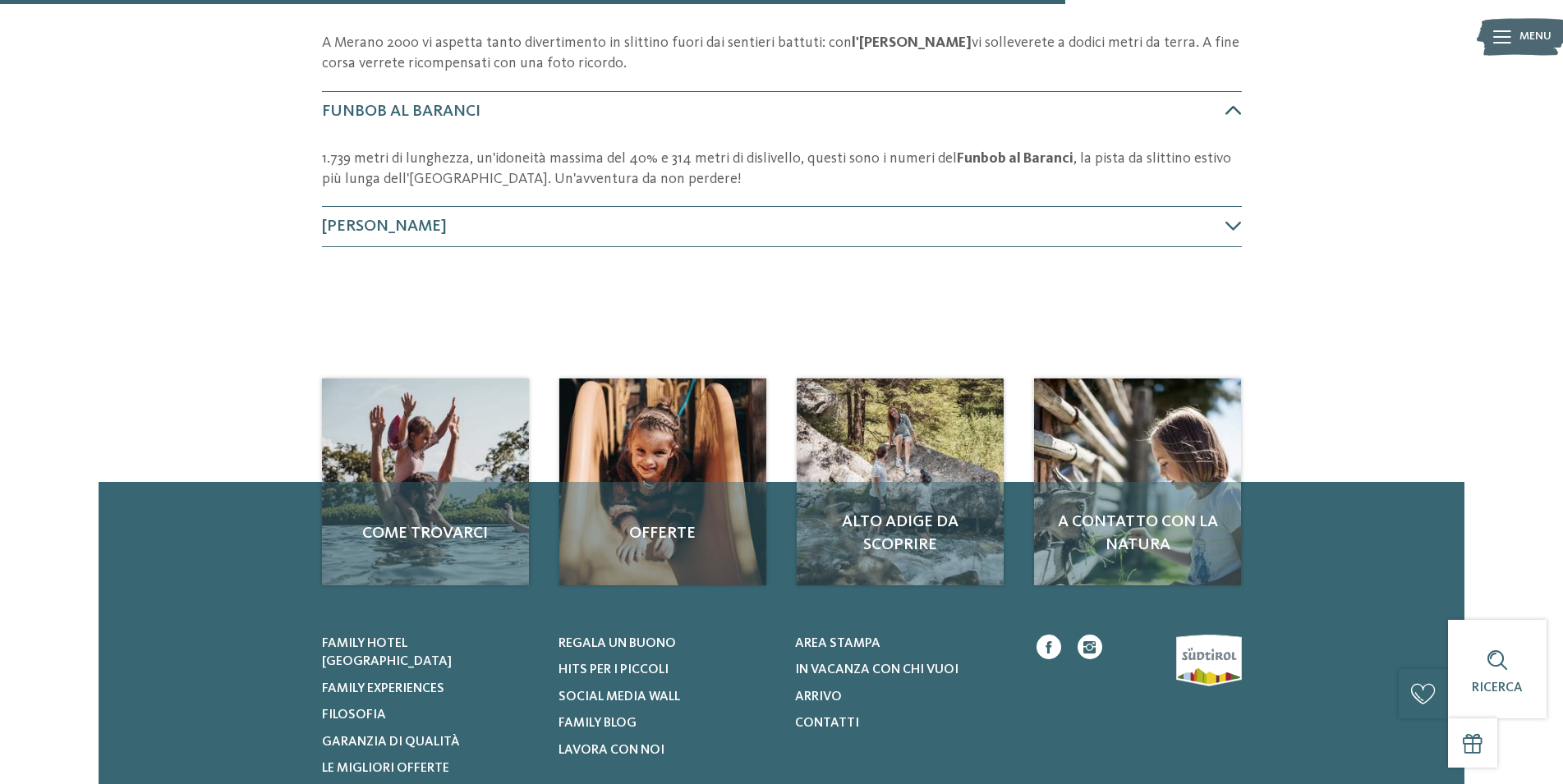
scroll to position [751, 0]
click at [1236, 219] on icon at bounding box center [1234, 225] width 16 height 16
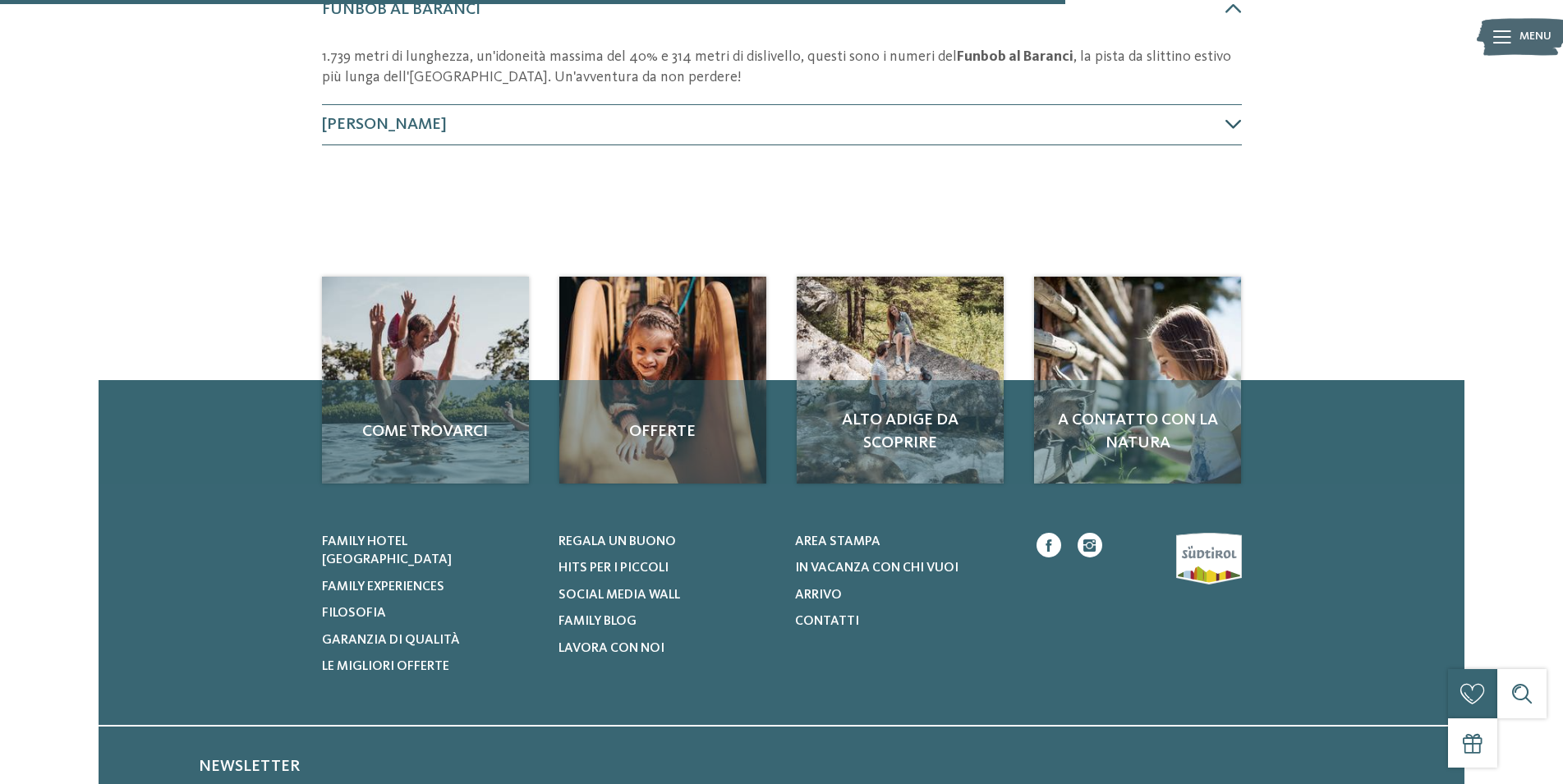
scroll to position [868, 0]
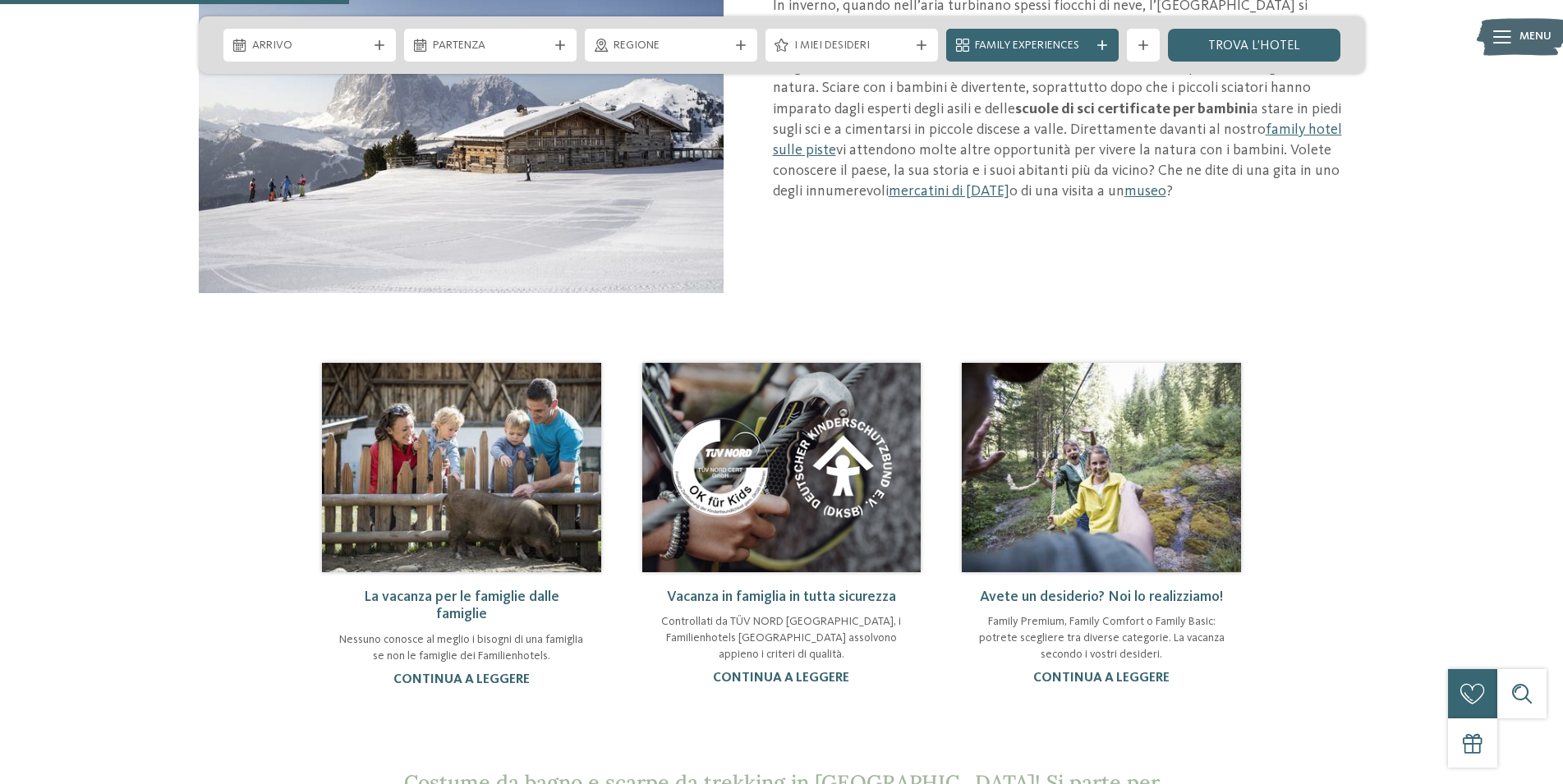
scroll to position [1424, 0]
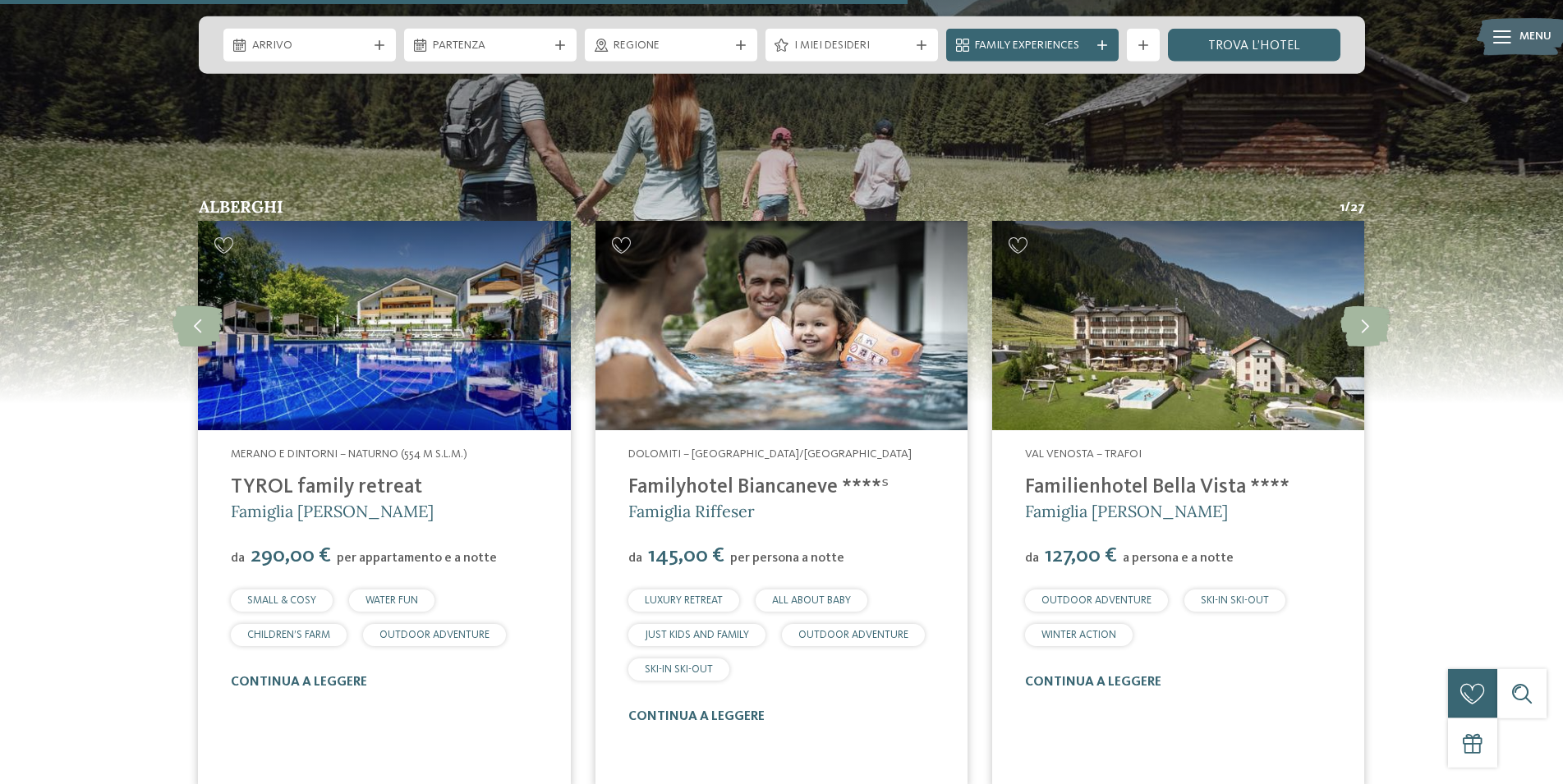
scroll to position [2094, 0]
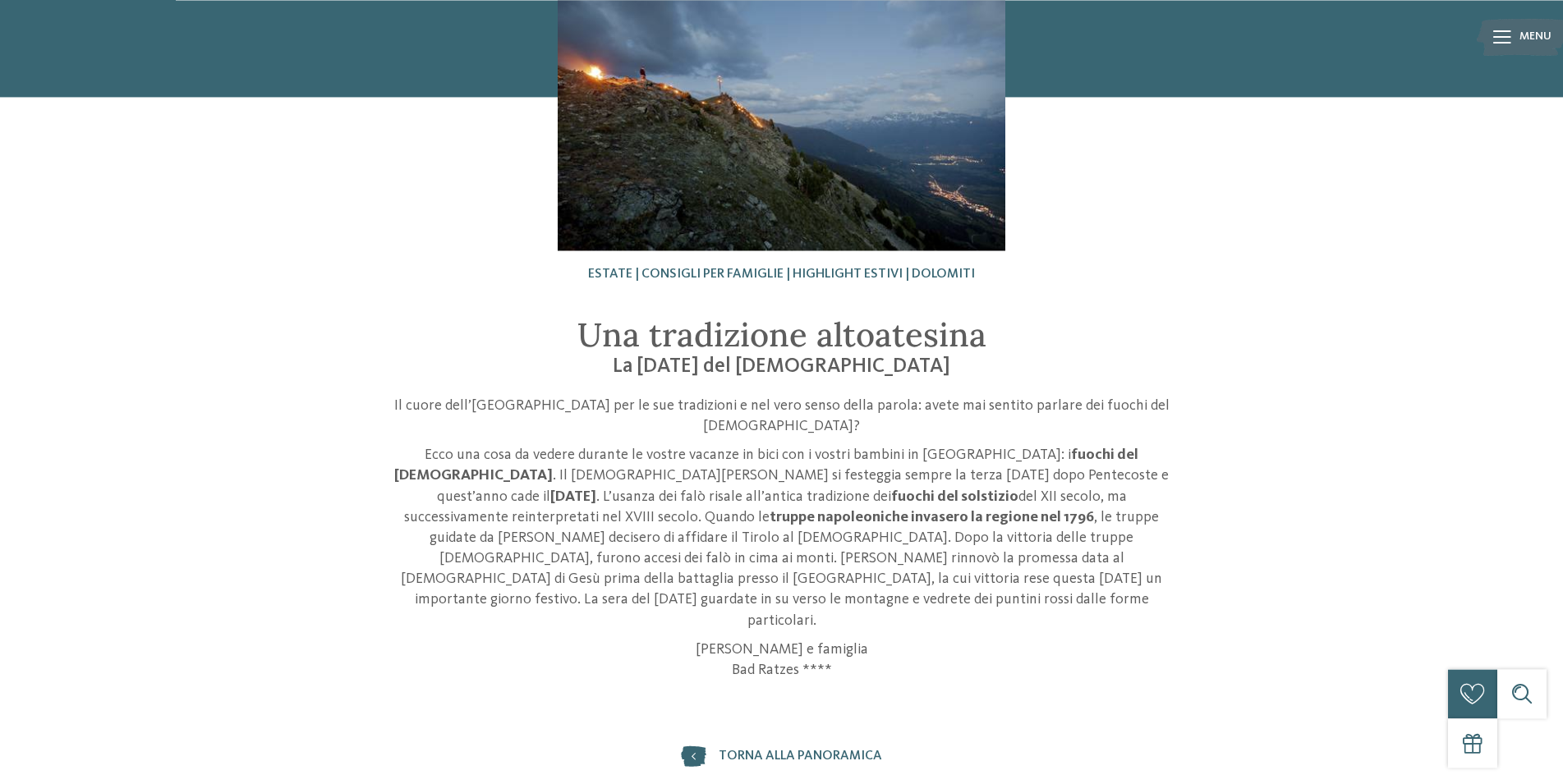
scroll to position [167, 0]
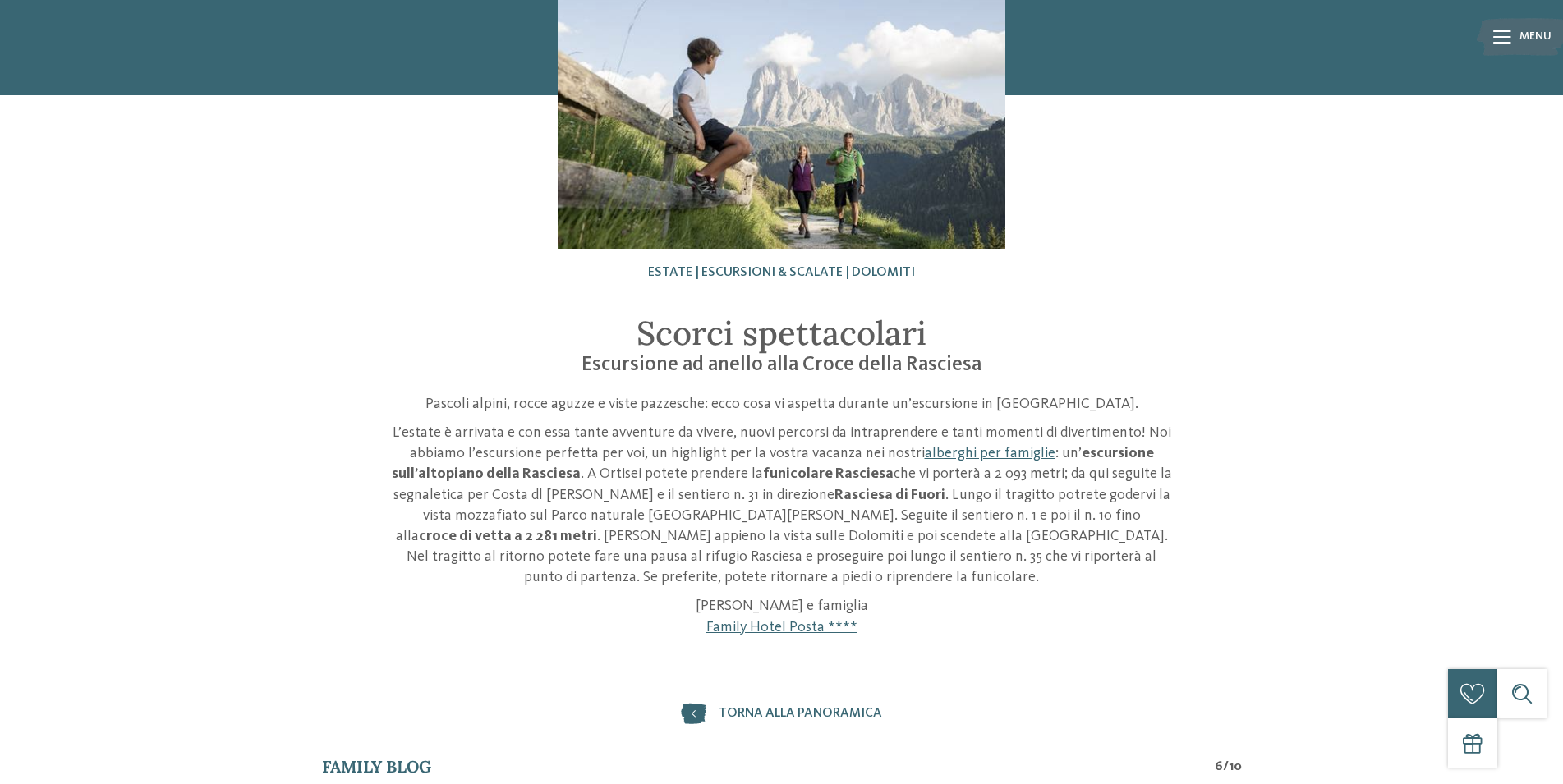
scroll to position [252, 0]
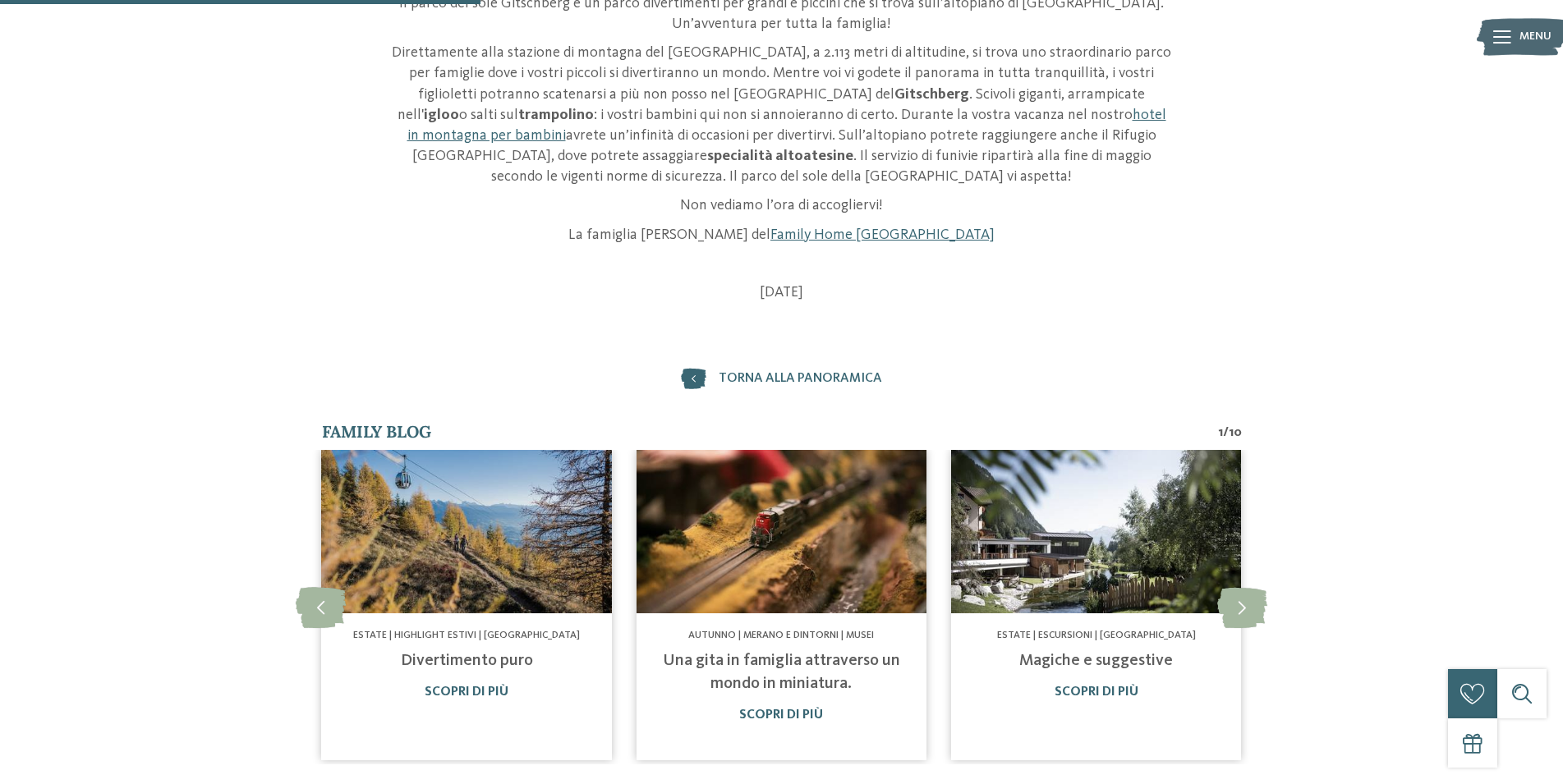
scroll to position [586, 0]
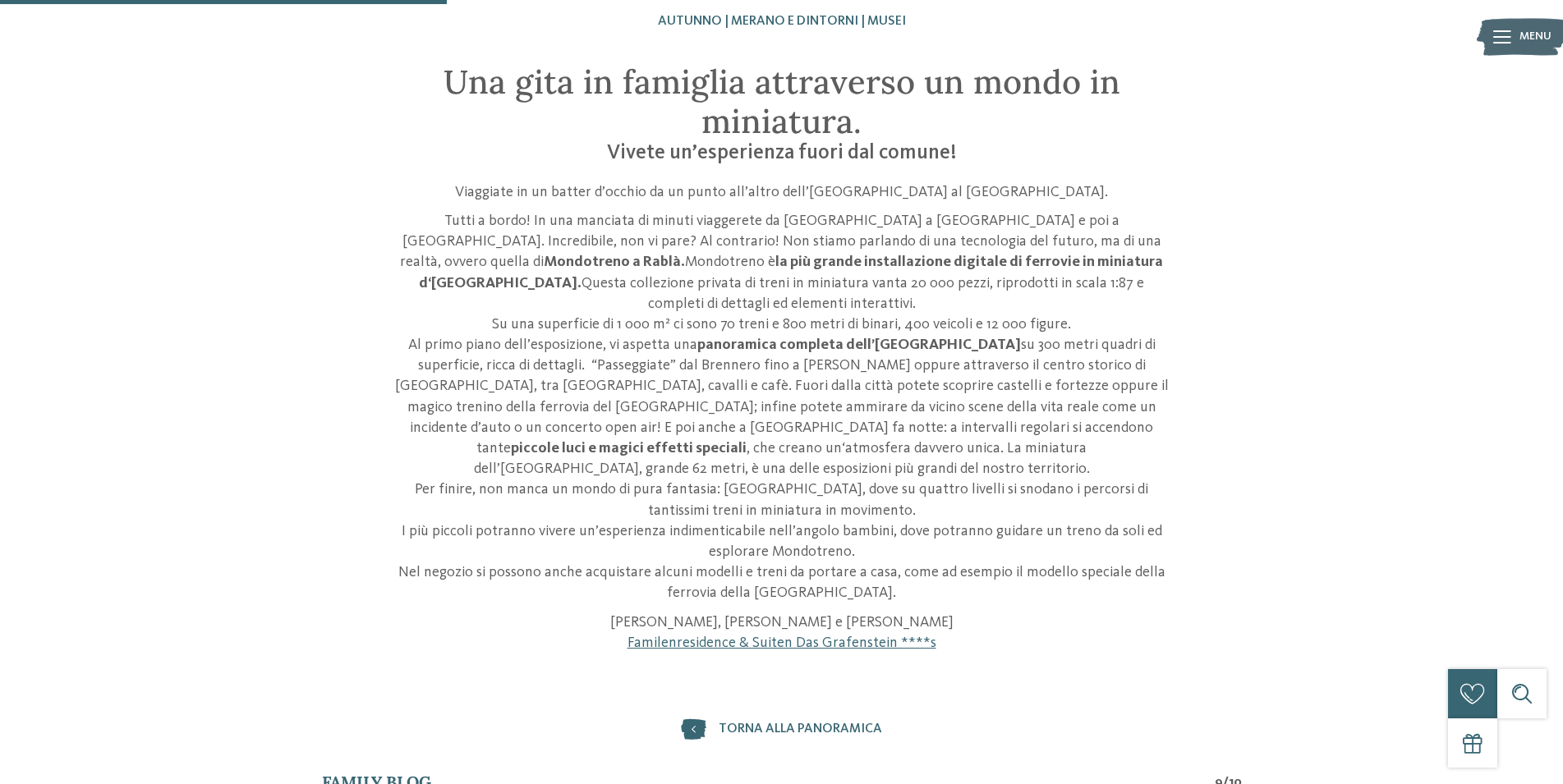
scroll to position [838, 0]
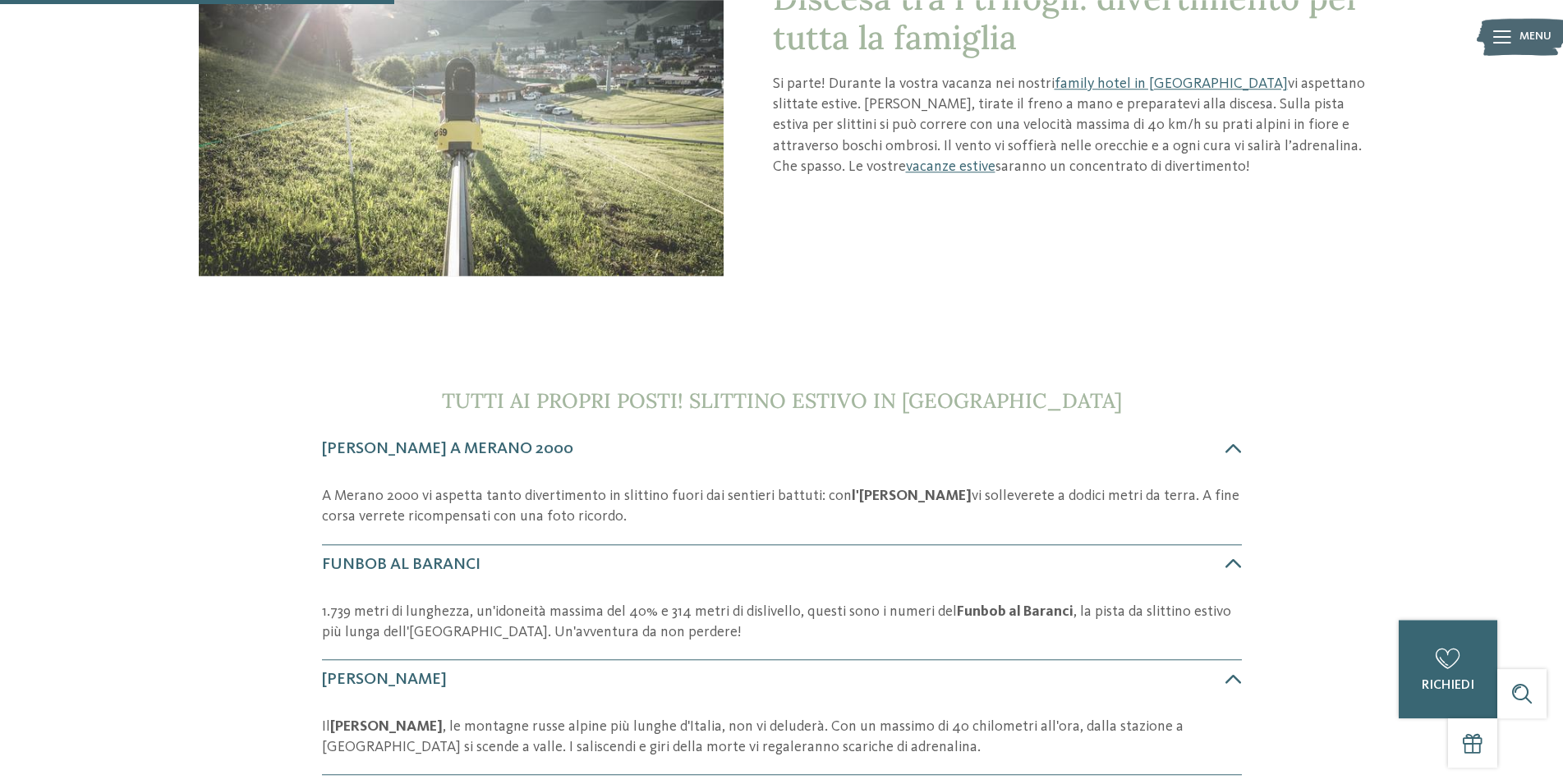
scroll to position [281, 0]
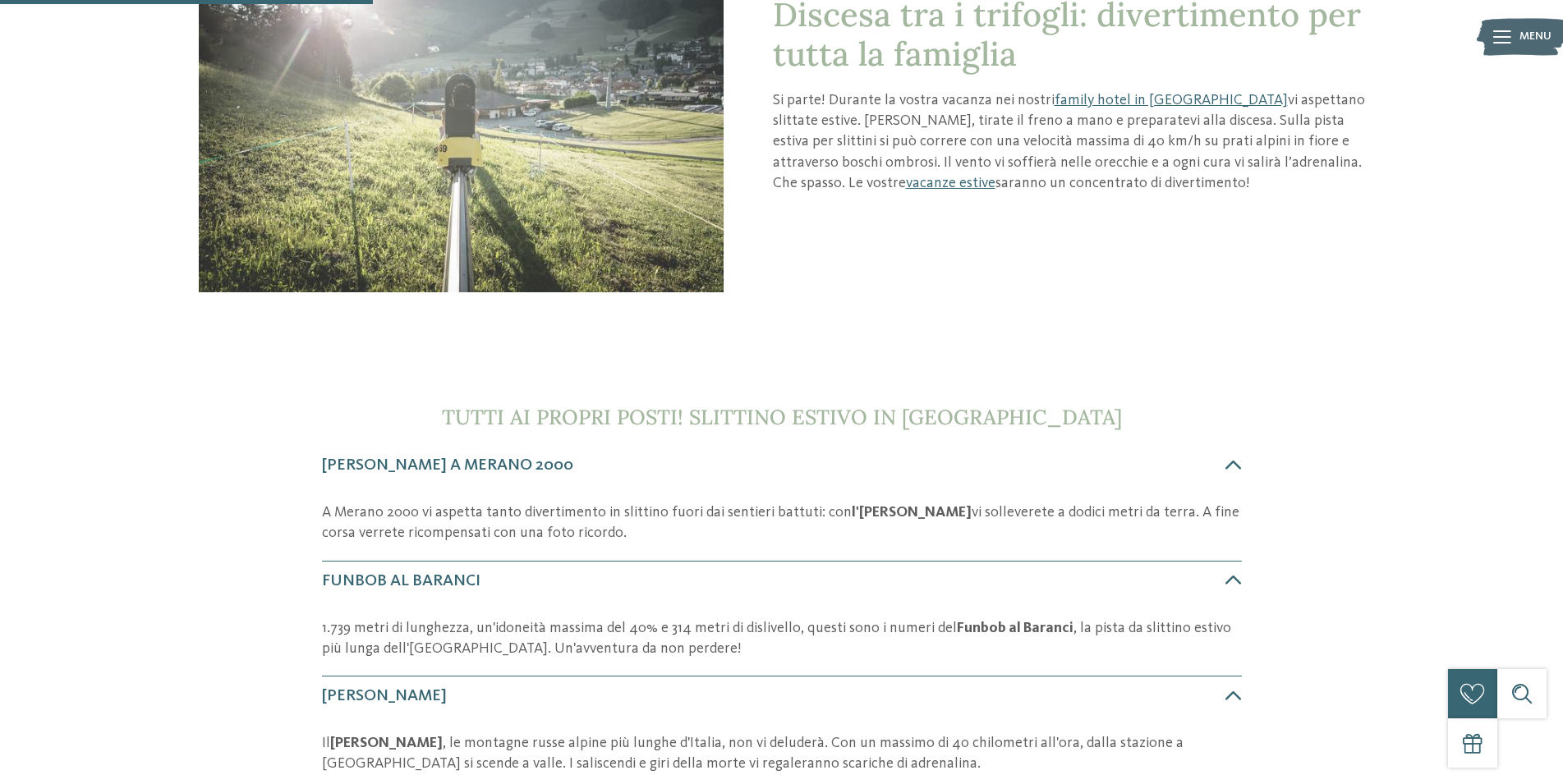
click at [642, 521] on p "A Merano 2000 vi aspetta tanto divertimento in slittino fuori dai sentieri batt…" at bounding box center [782, 522] width 920 height 41
click at [474, 459] on span "Alpin Bob a Merano 2000" at bounding box center [447, 466] width 252 height 16
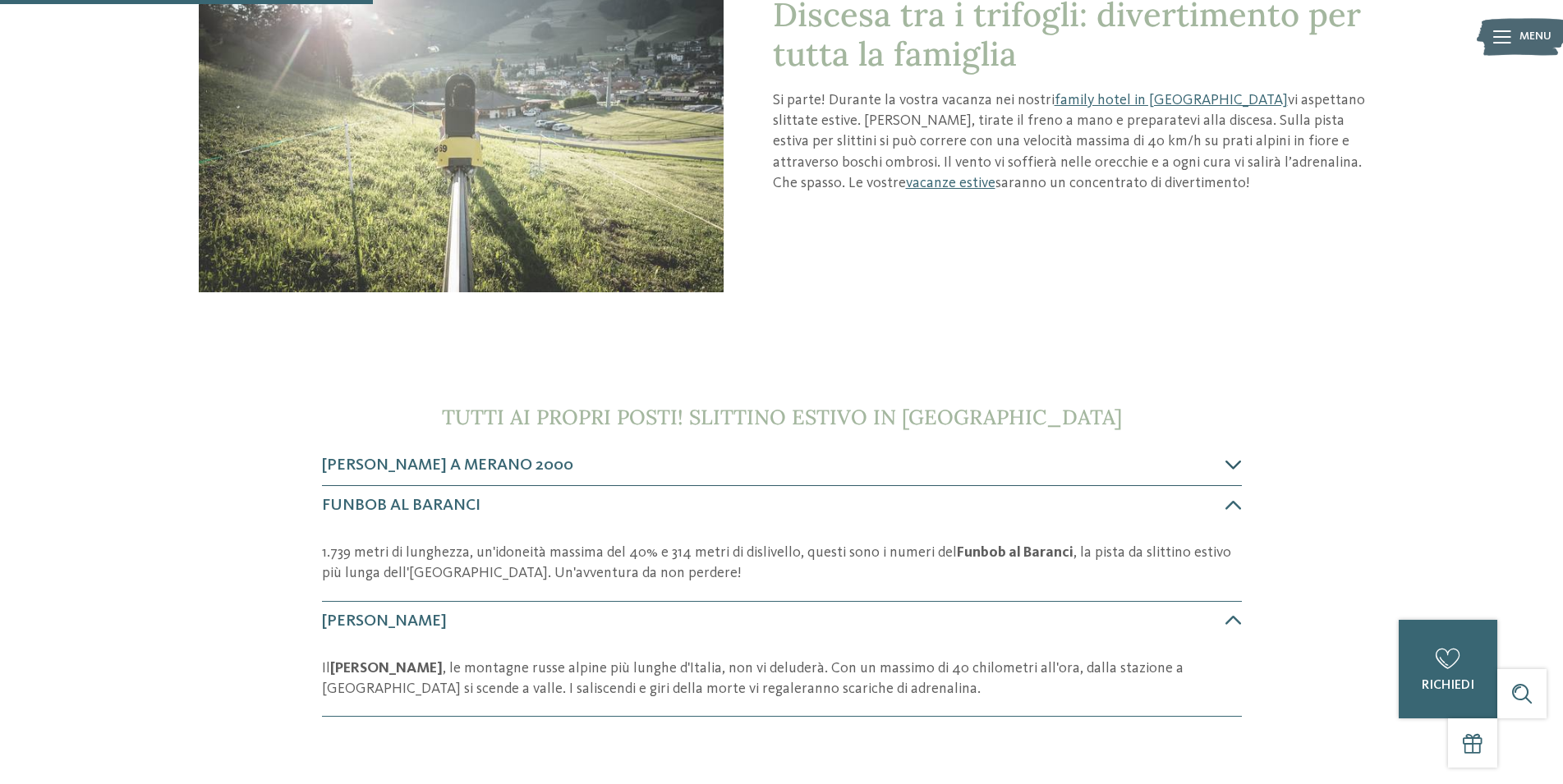
click at [474, 459] on span "Alpin Bob a Merano 2000" at bounding box center [447, 466] width 252 height 16
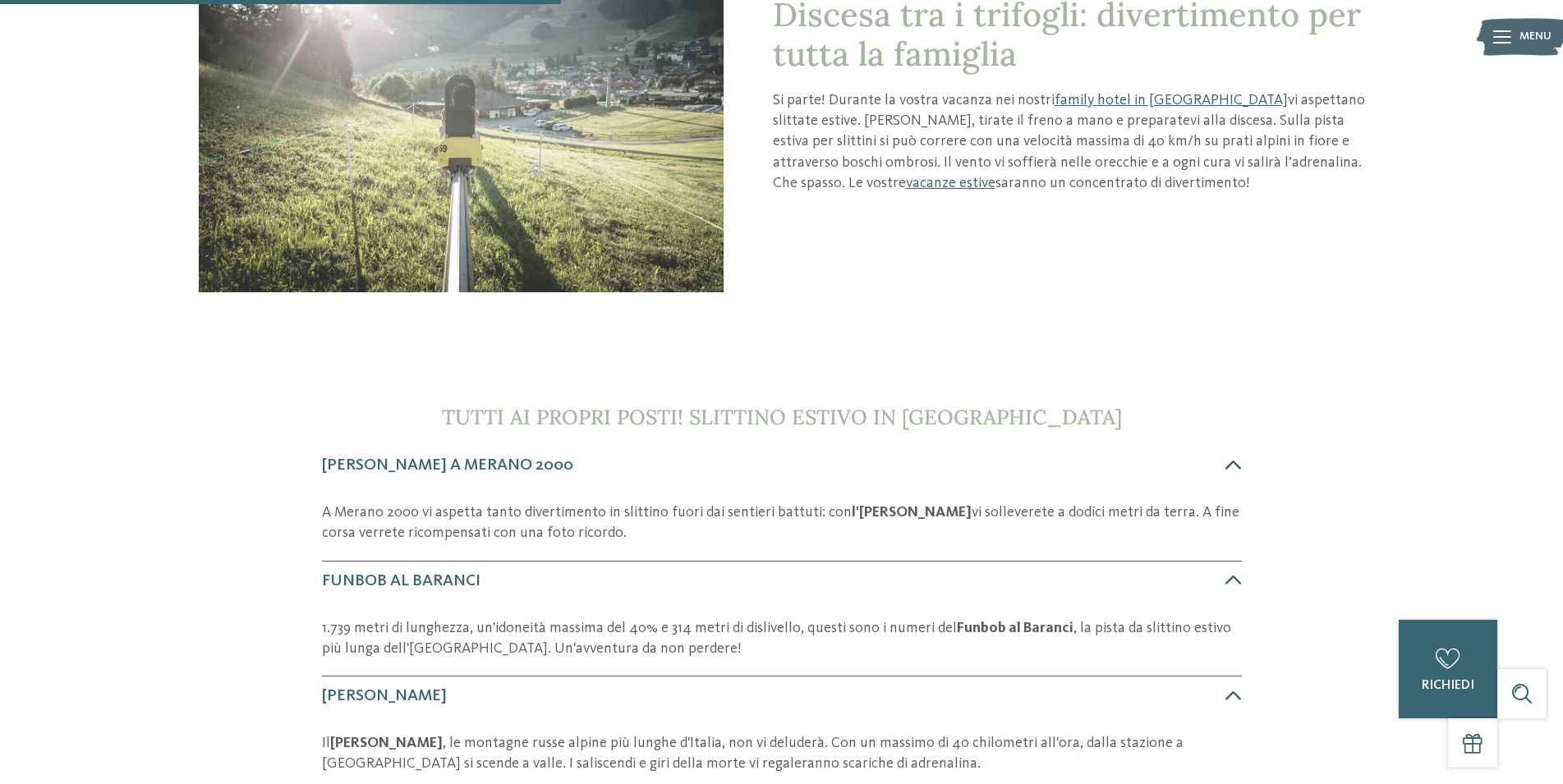
scroll to position [637, 0]
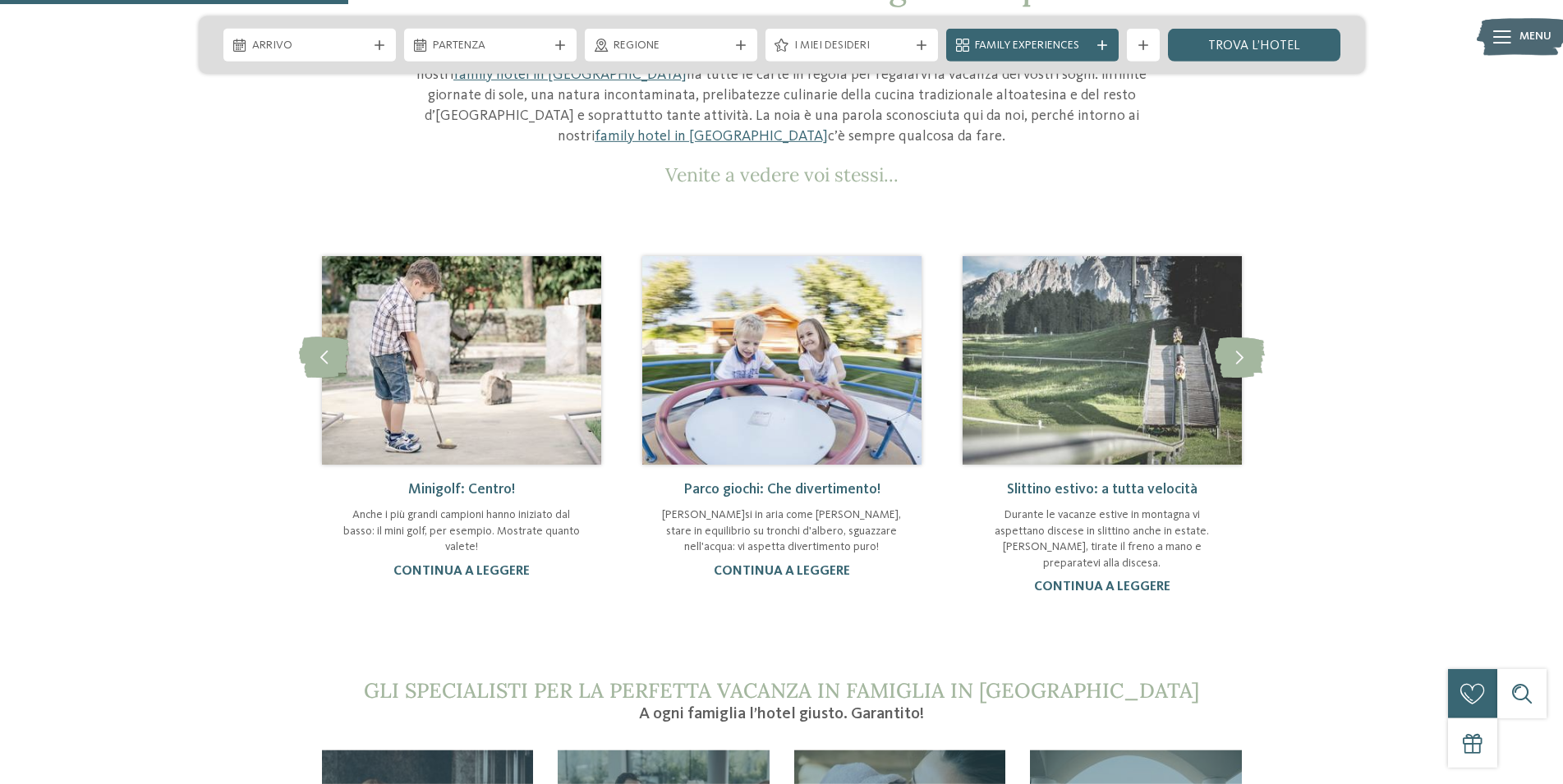
scroll to position [754, 0]
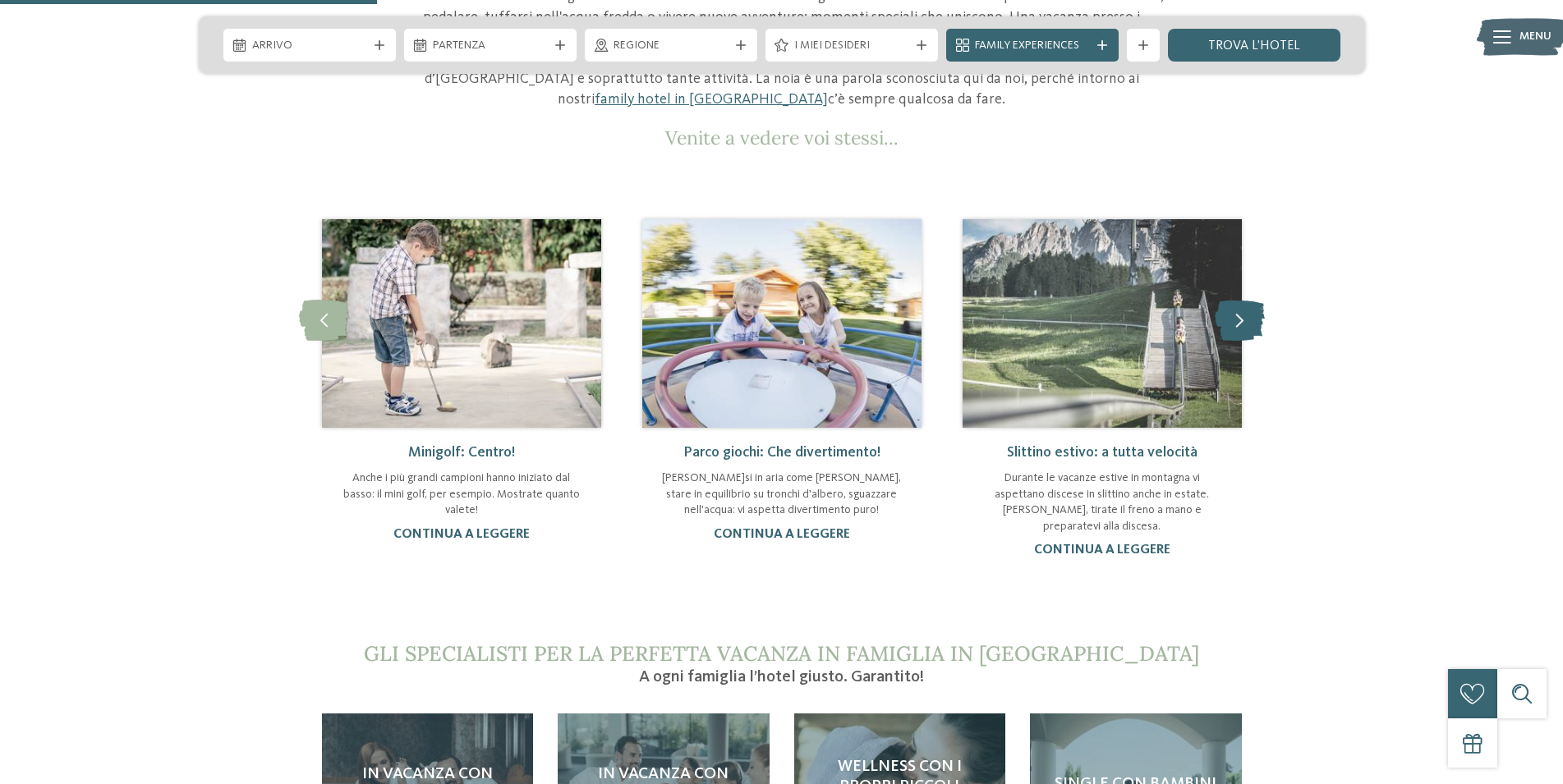
click at [1228, 303] on icon at bounding box center [1239, 320] width 50 height 41
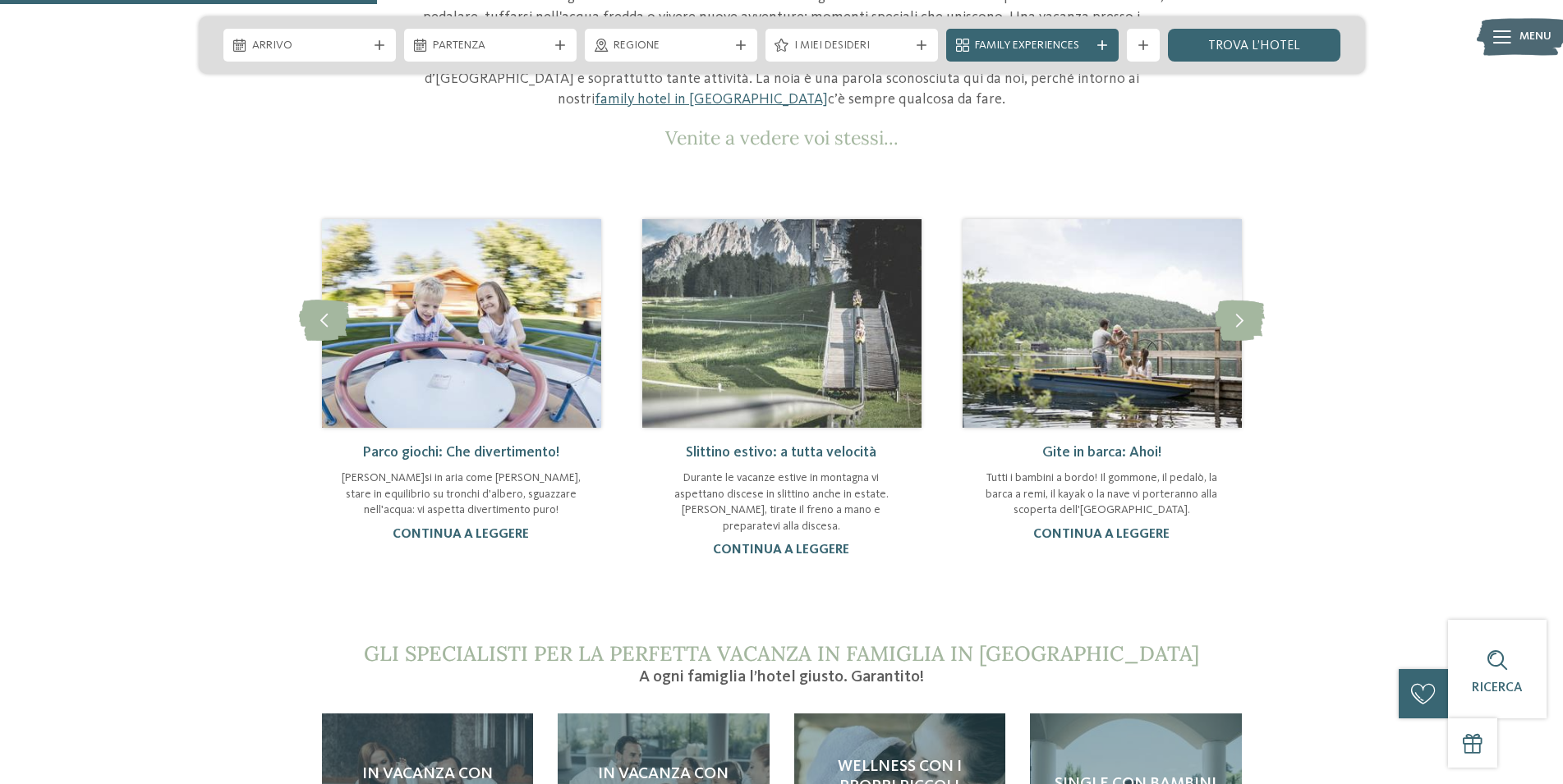
click at [1137, 445] on link "Gite in barca: Ahoi!" at bounding box center [1101, 452] width 119 height 15
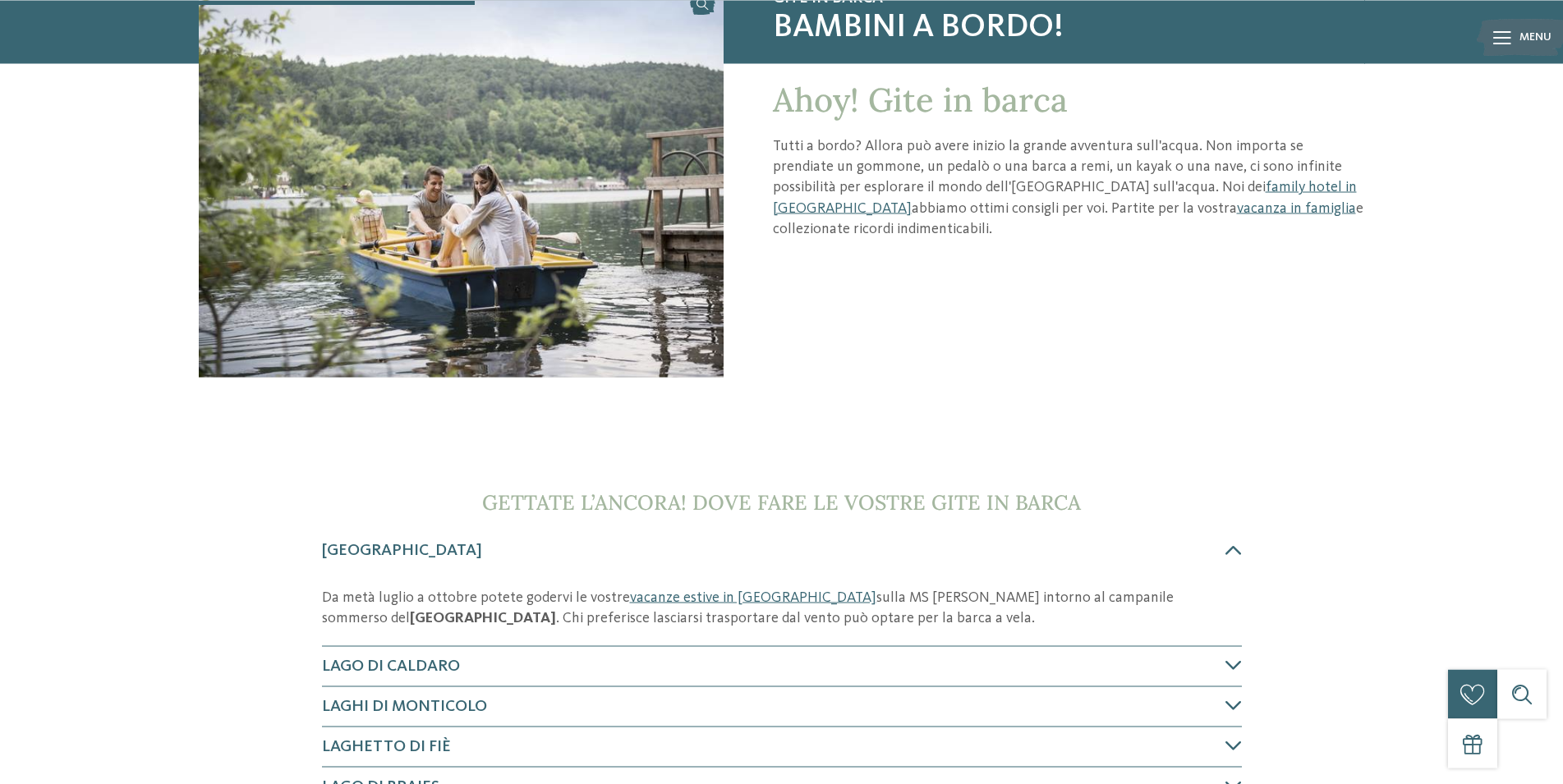
scroll to position [419, 0]
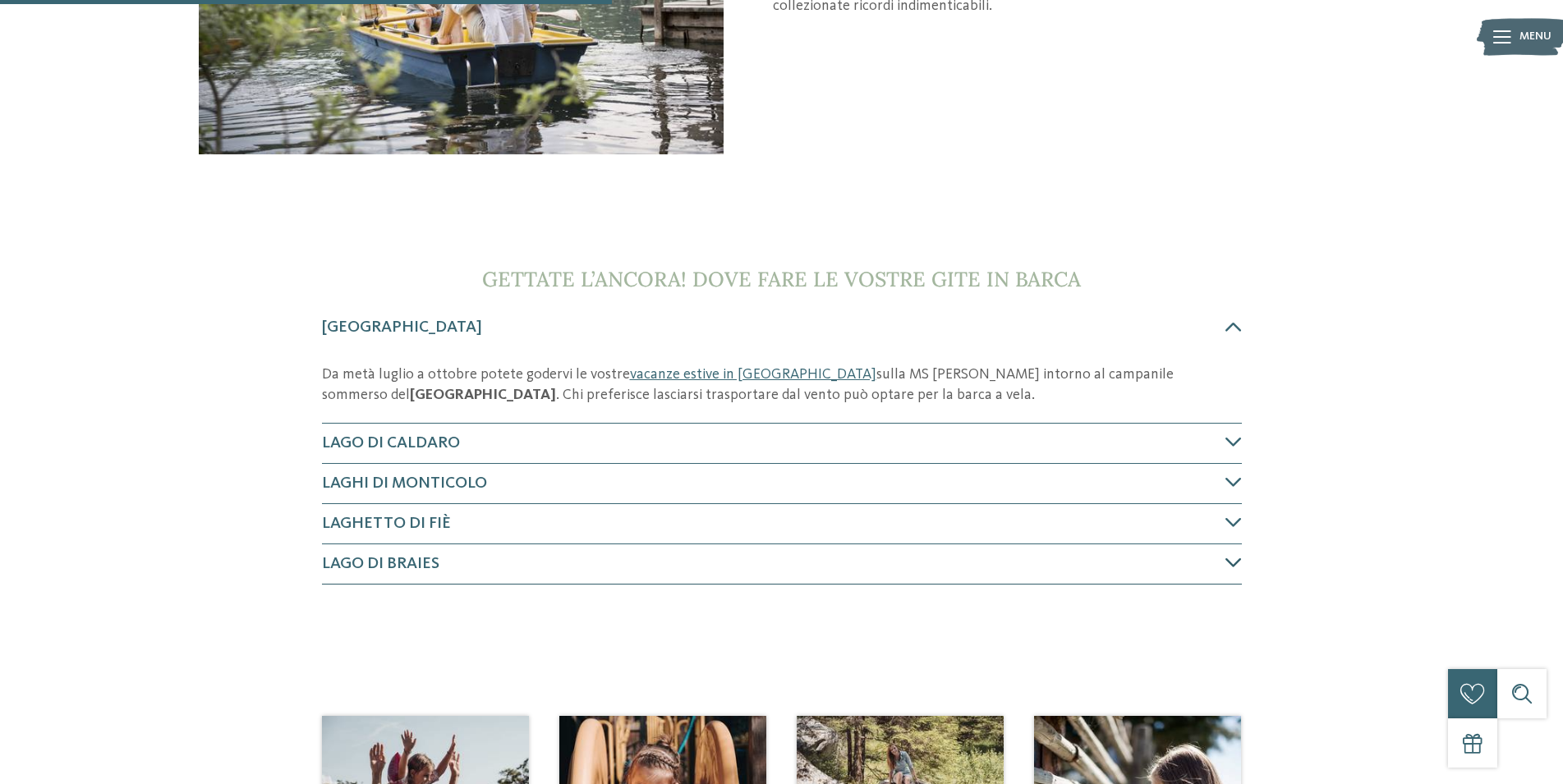
click at [1234, 564] on icon at bounding box center [1234, 562] width 16 height 16
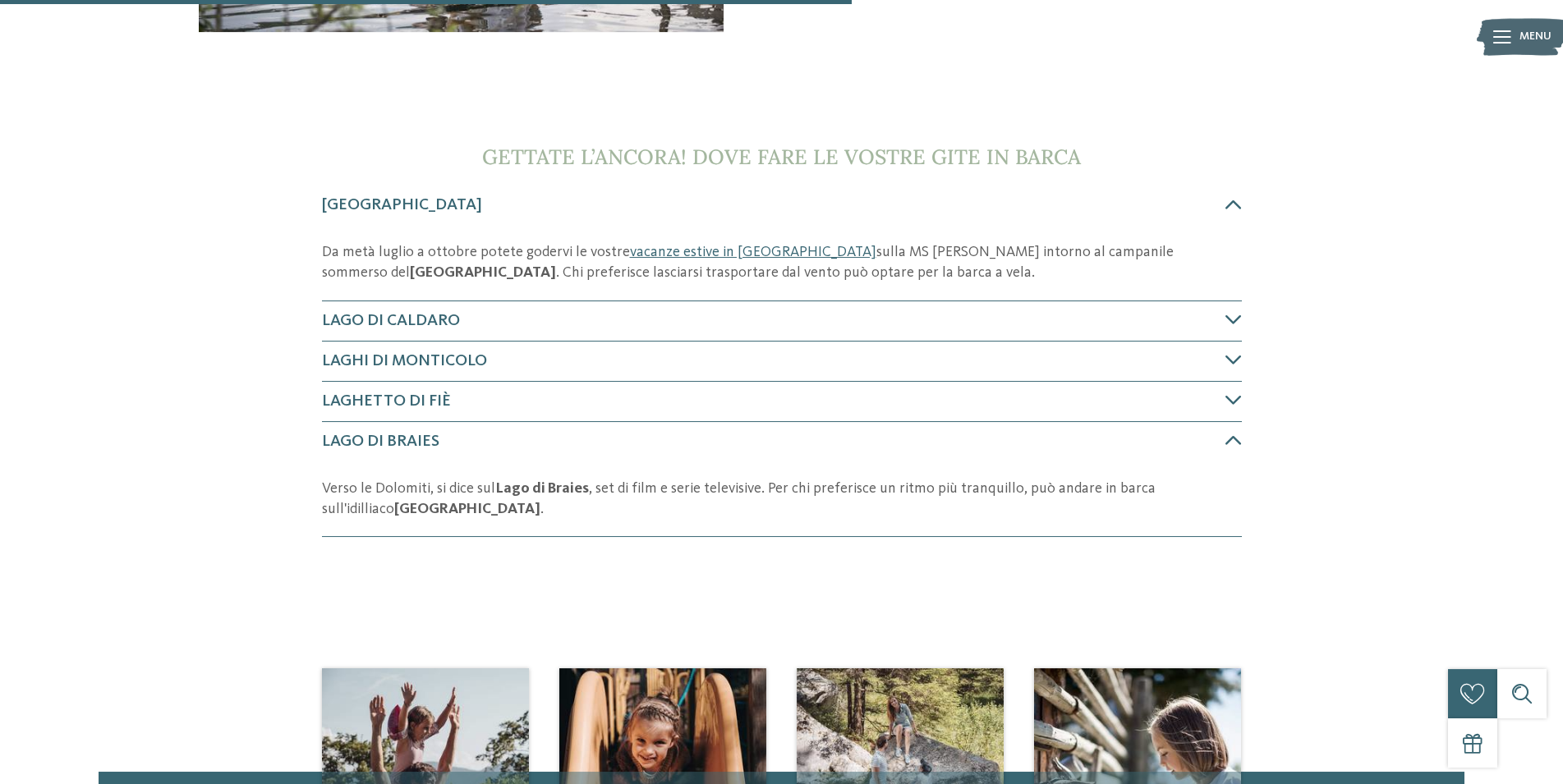
scroll to position [537, 0]
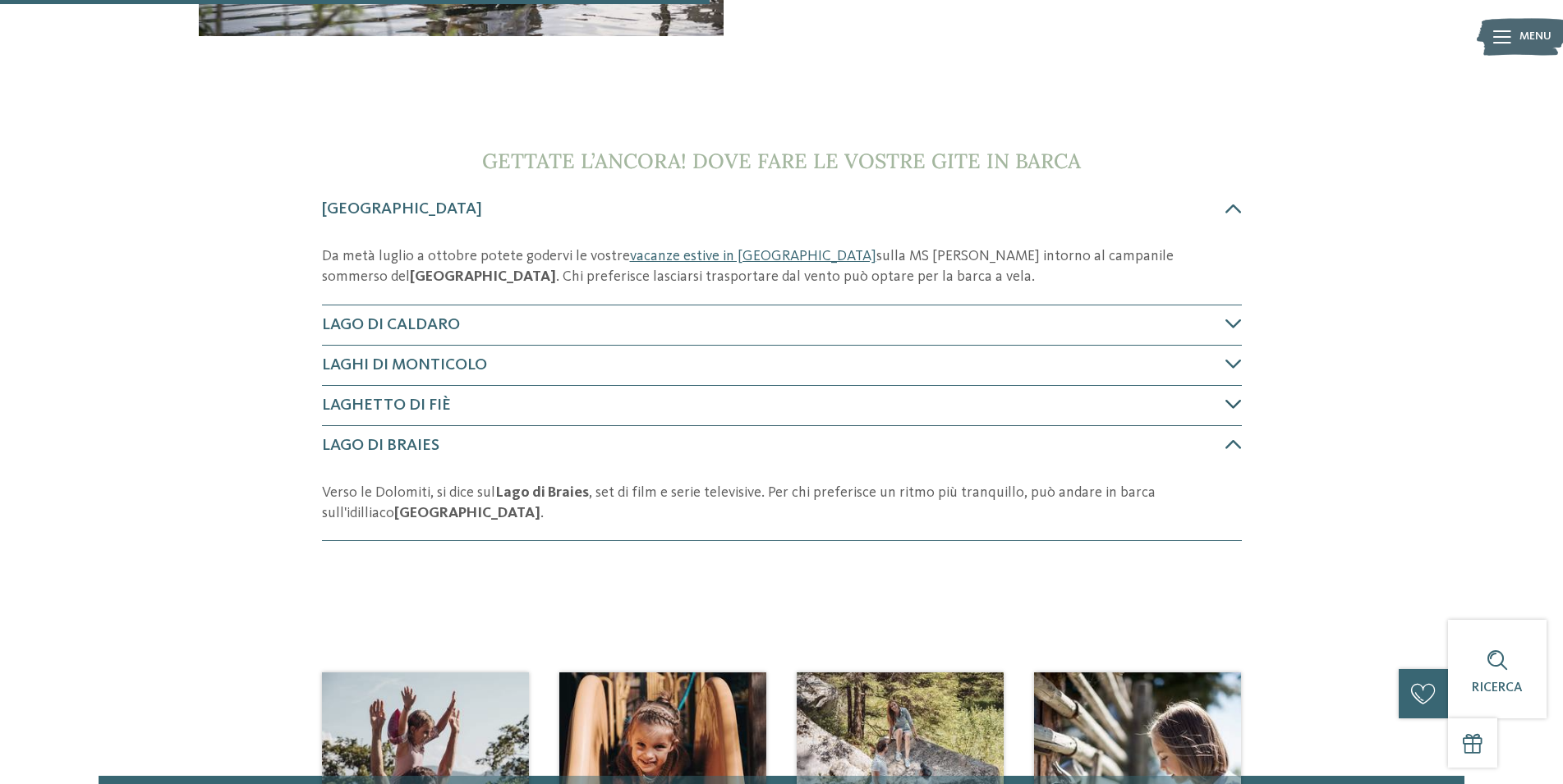
click at [1231, 403] on icon at bounding box center [1234, 404] width 16 height 16
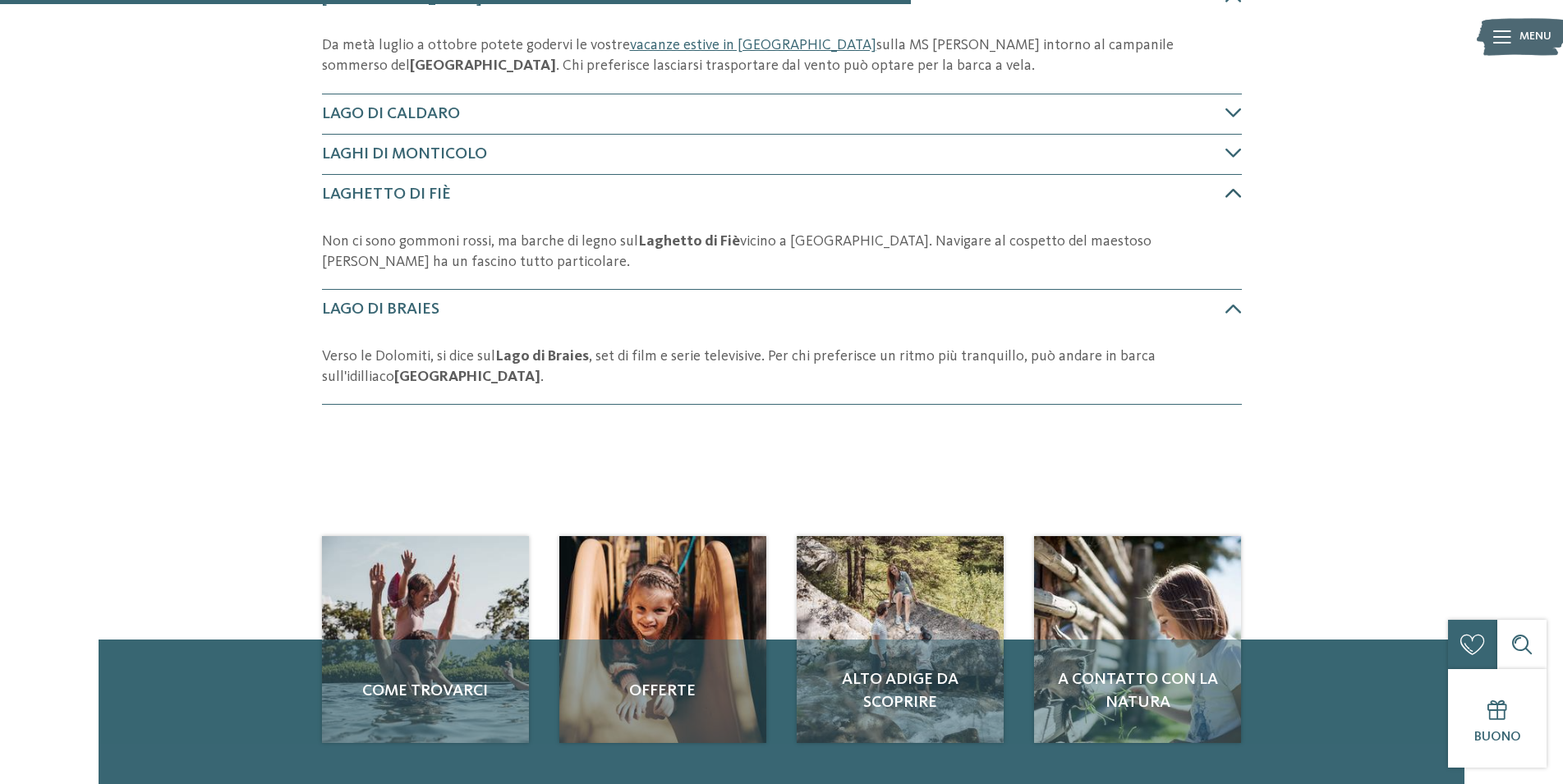
scroll to position [664, 0]
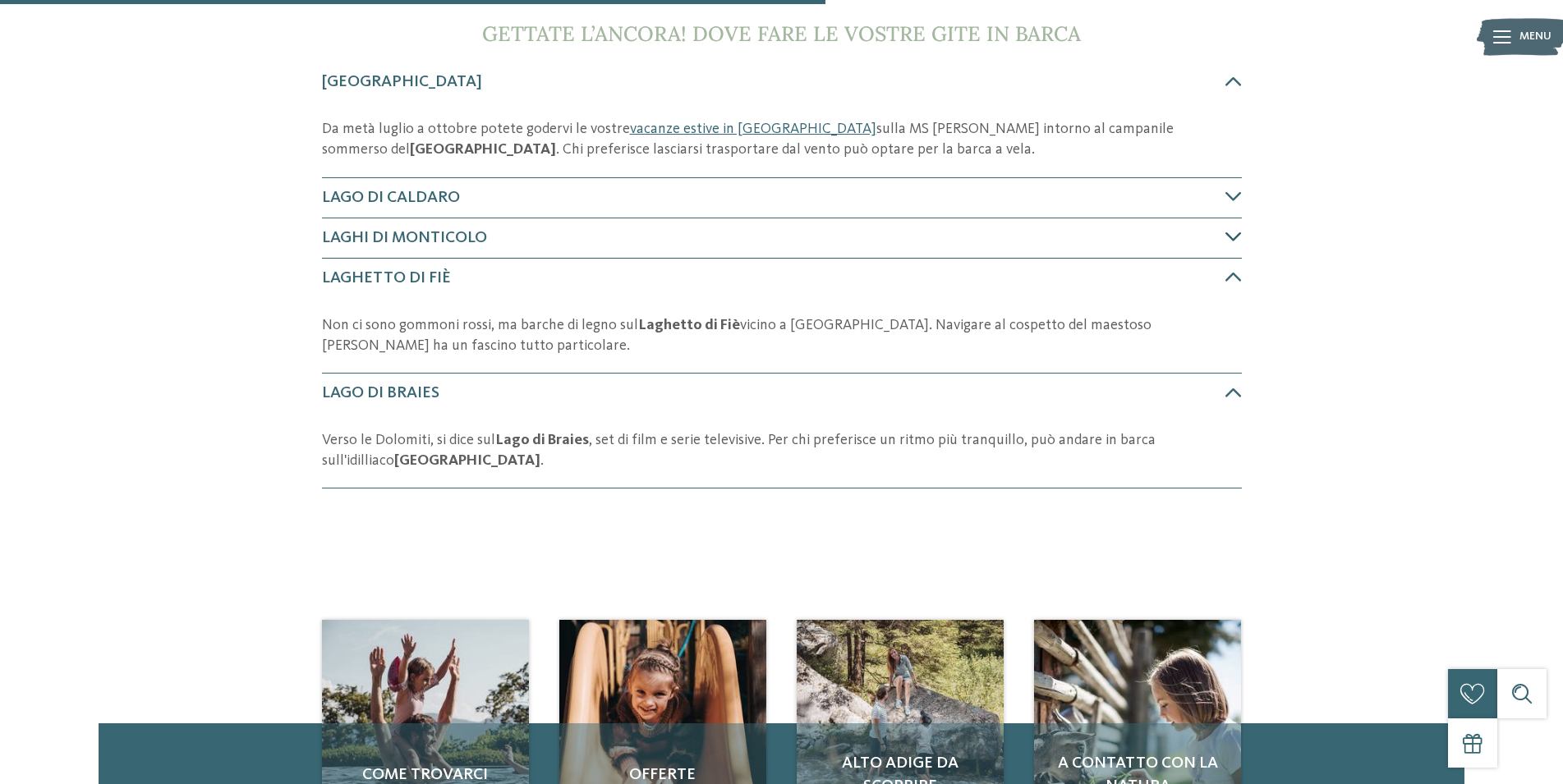
click at [1234, 239] on icon at bounding box center [1234, 236] width 16 height 16
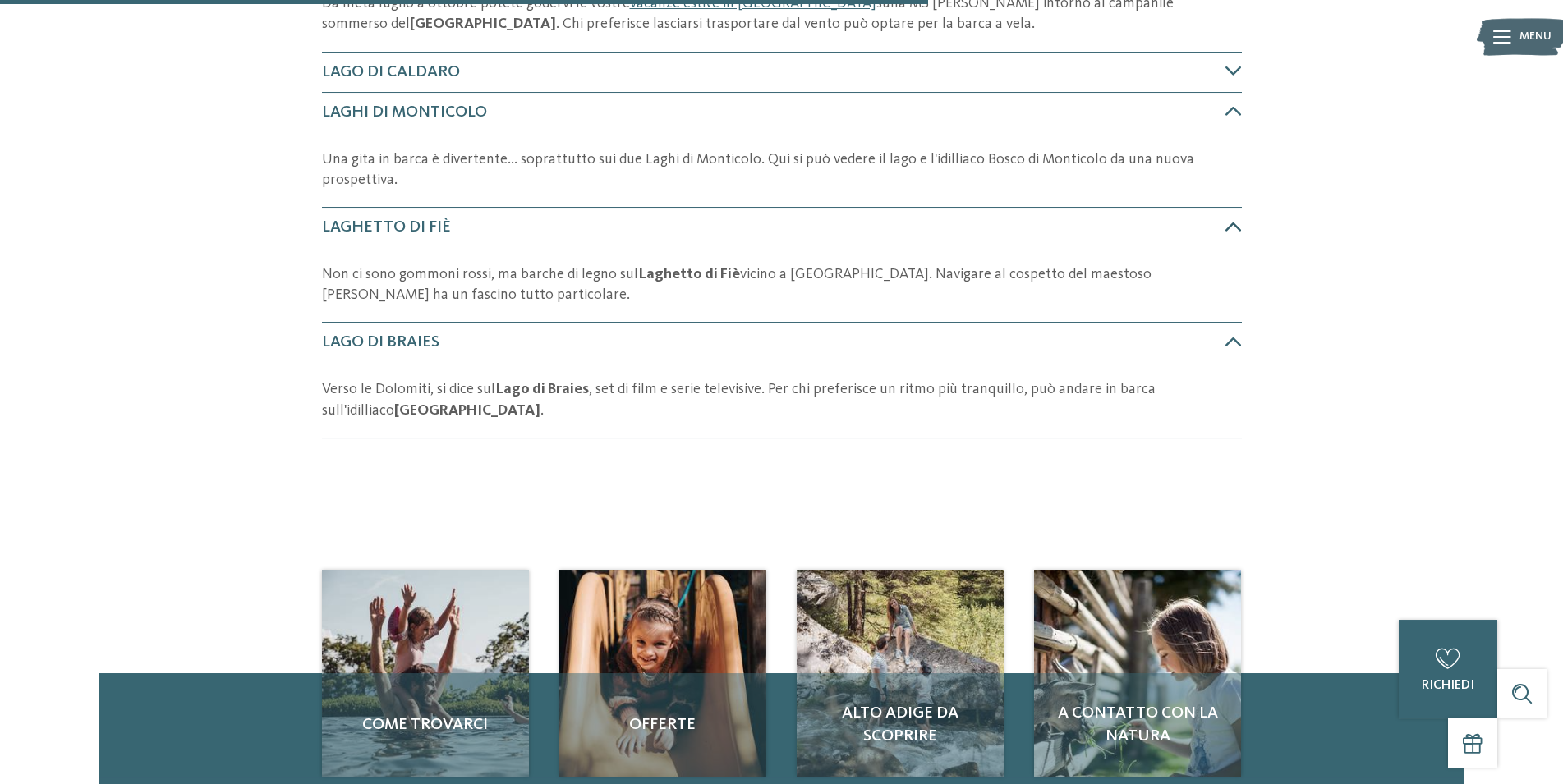
scroll to position [708, 0]
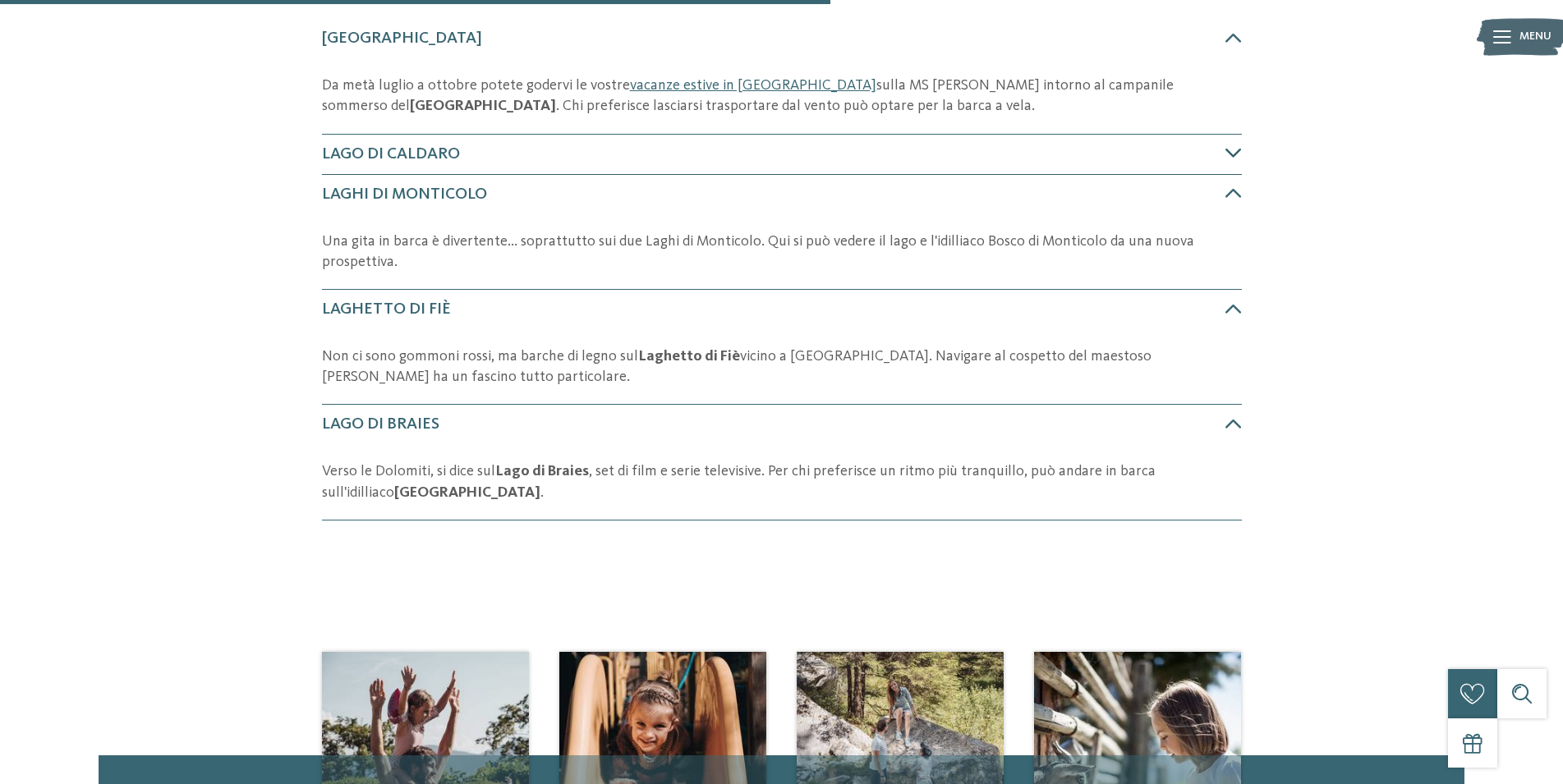
click at [1237, 159] on icon at bounding box center [1234, 153] width 16 height 16
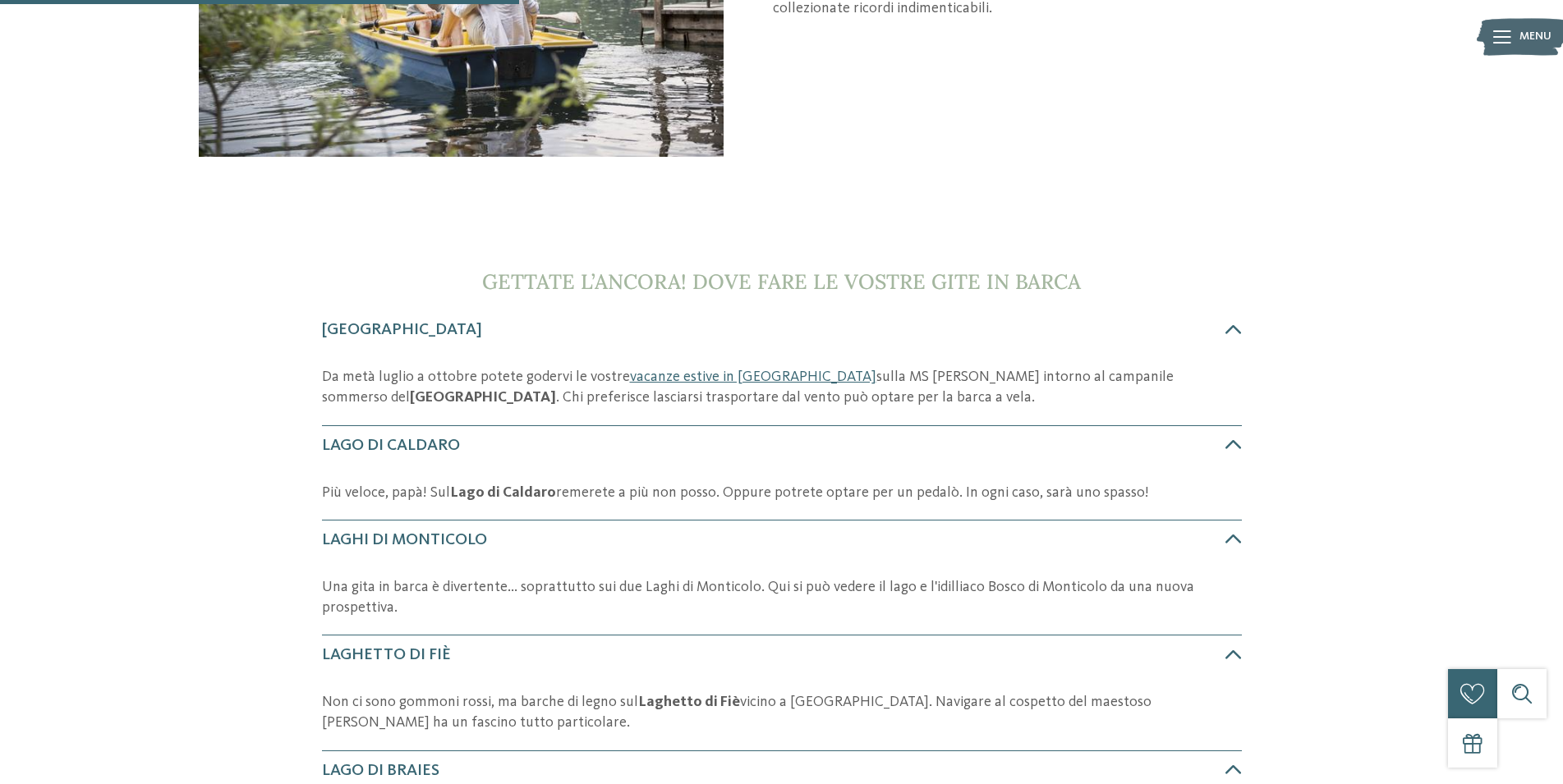
scroll to position [751, 0]
